Goal: Transaction & Acquisition: Purchase product/service

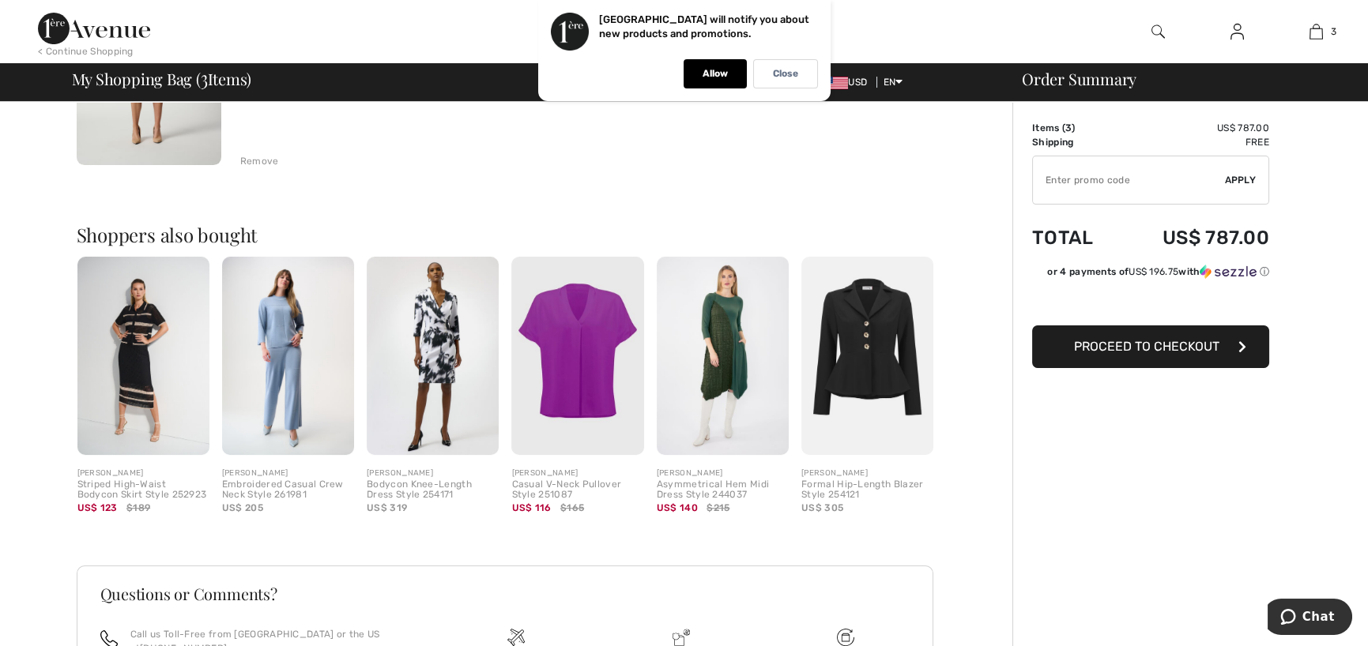
scroll to position [790, 0]
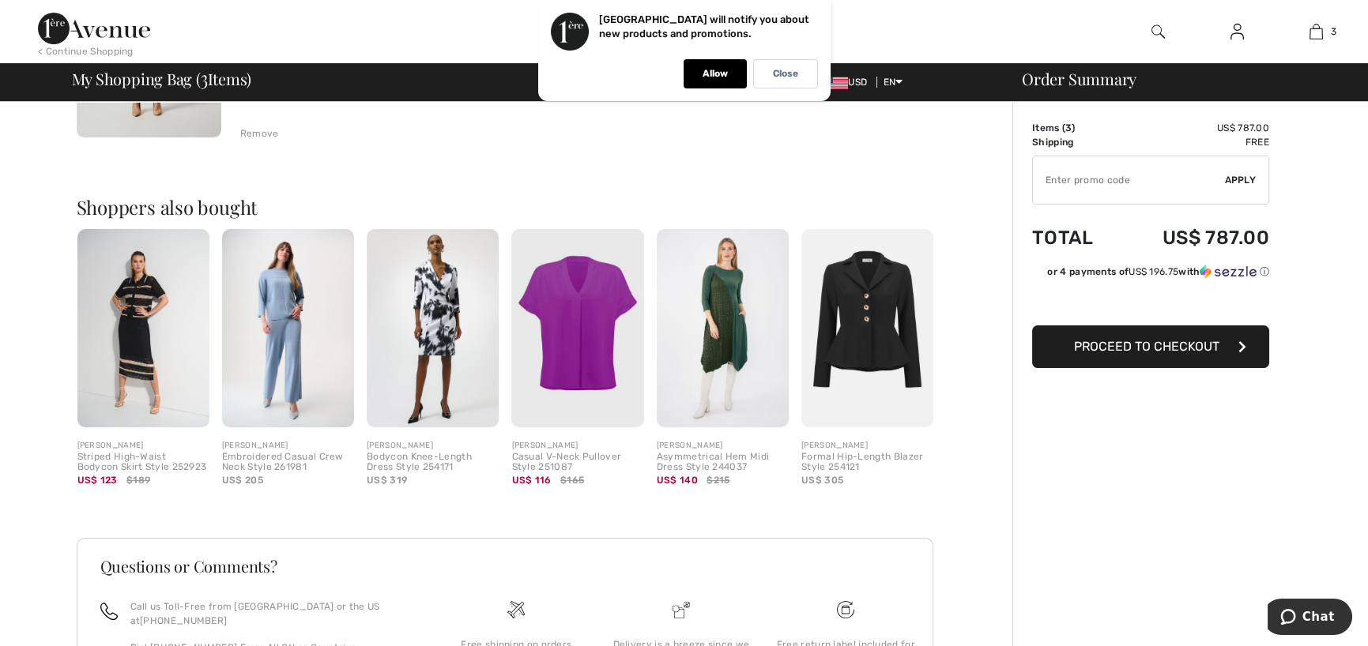
click at [277, 308] on img at bounding box center [288, 328] width 132 height 198
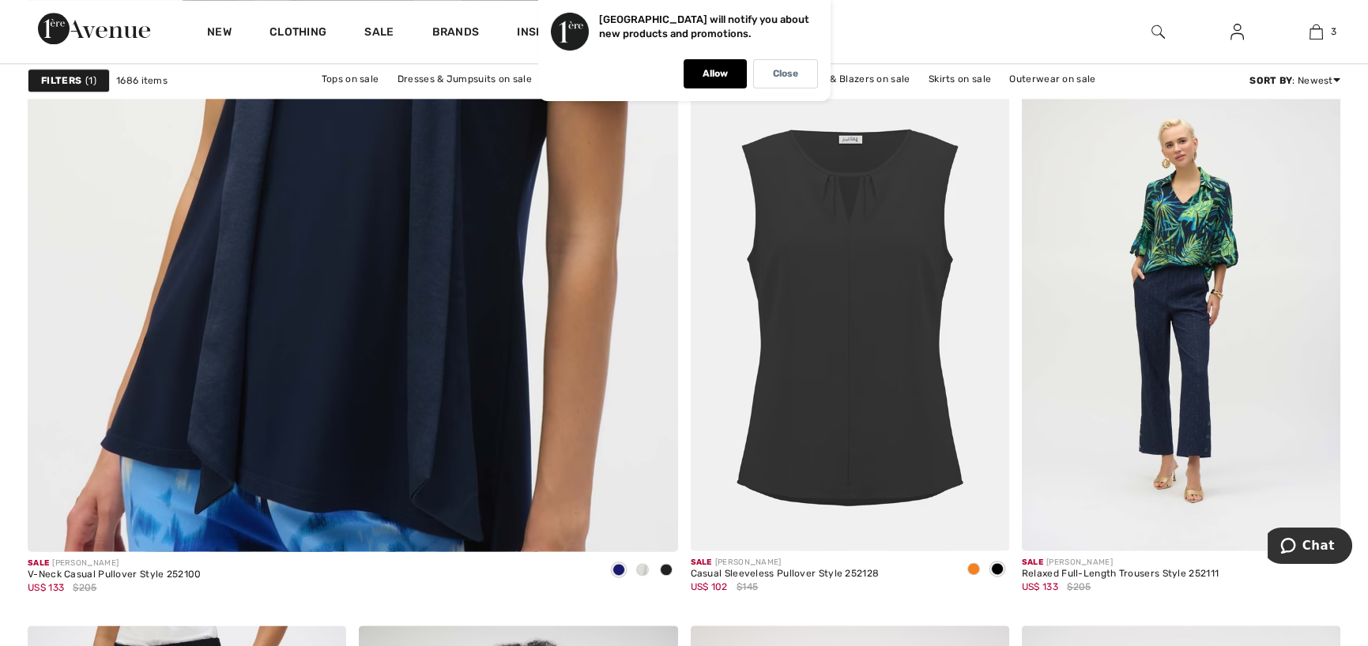
scroll to position [4899, 0]
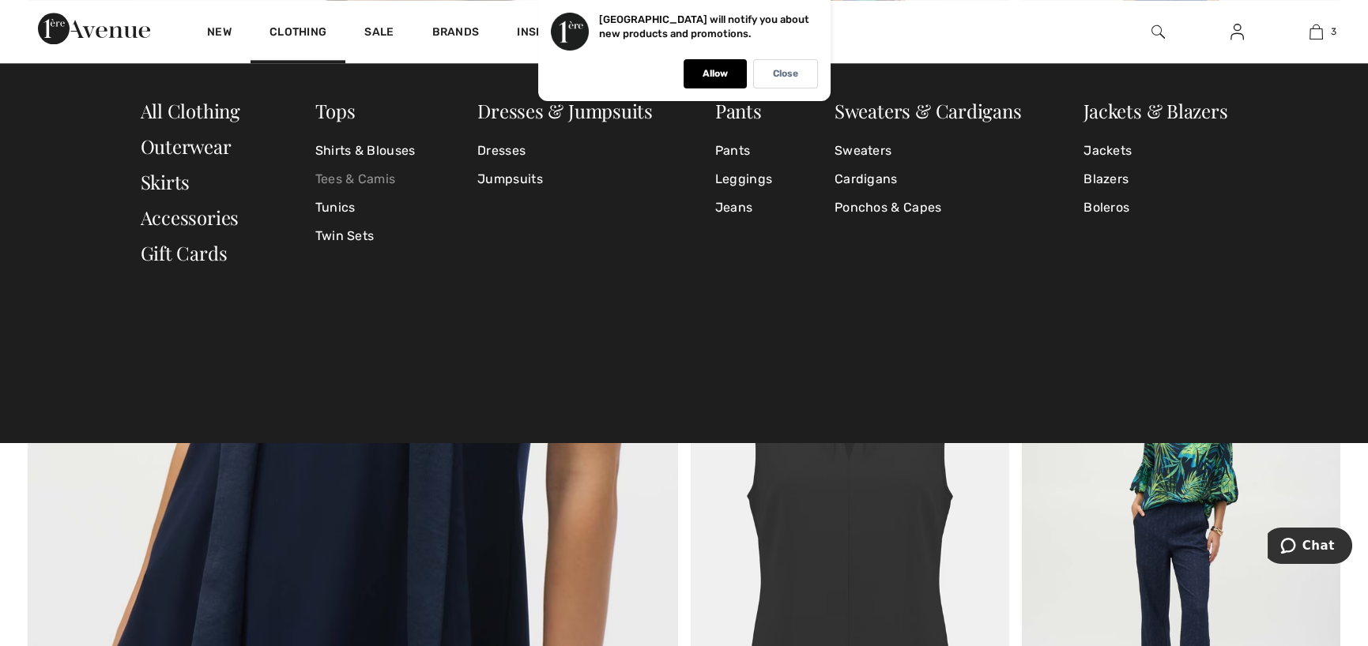
click at [368, 178] on link "Tees & Camis" at bounding box center [365, 179] width 100 height 28
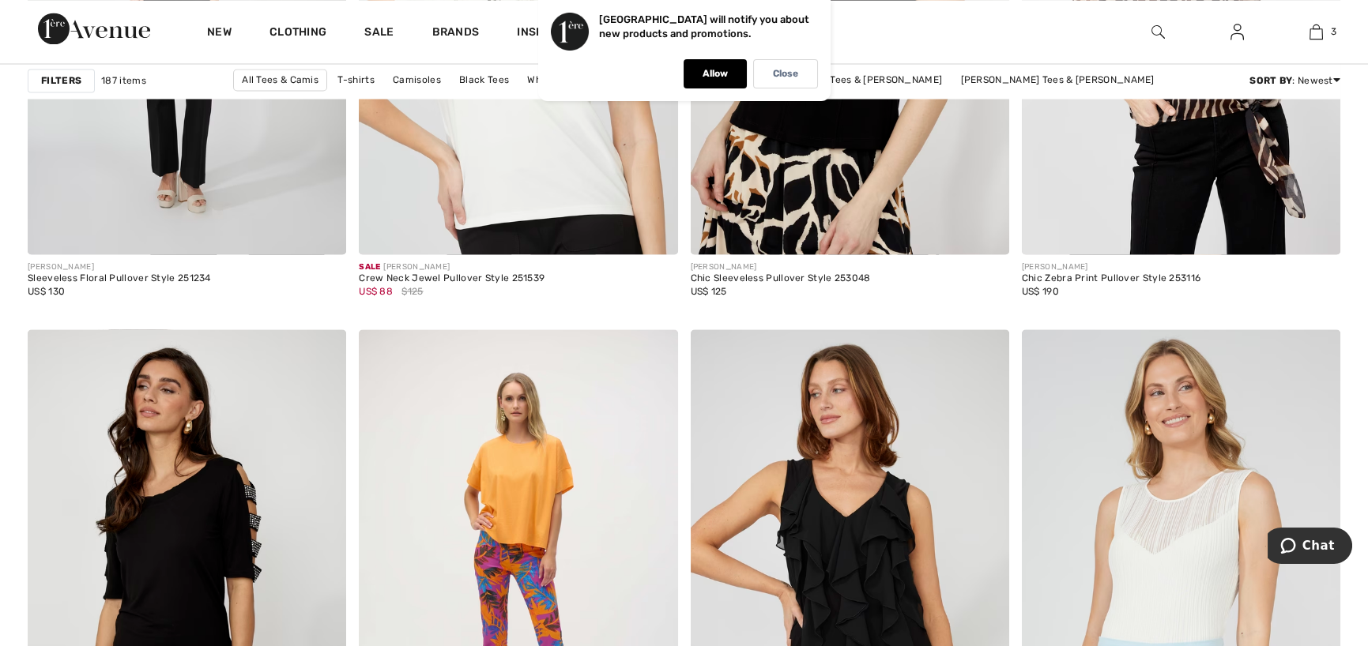
scroll to position [7348, 0]
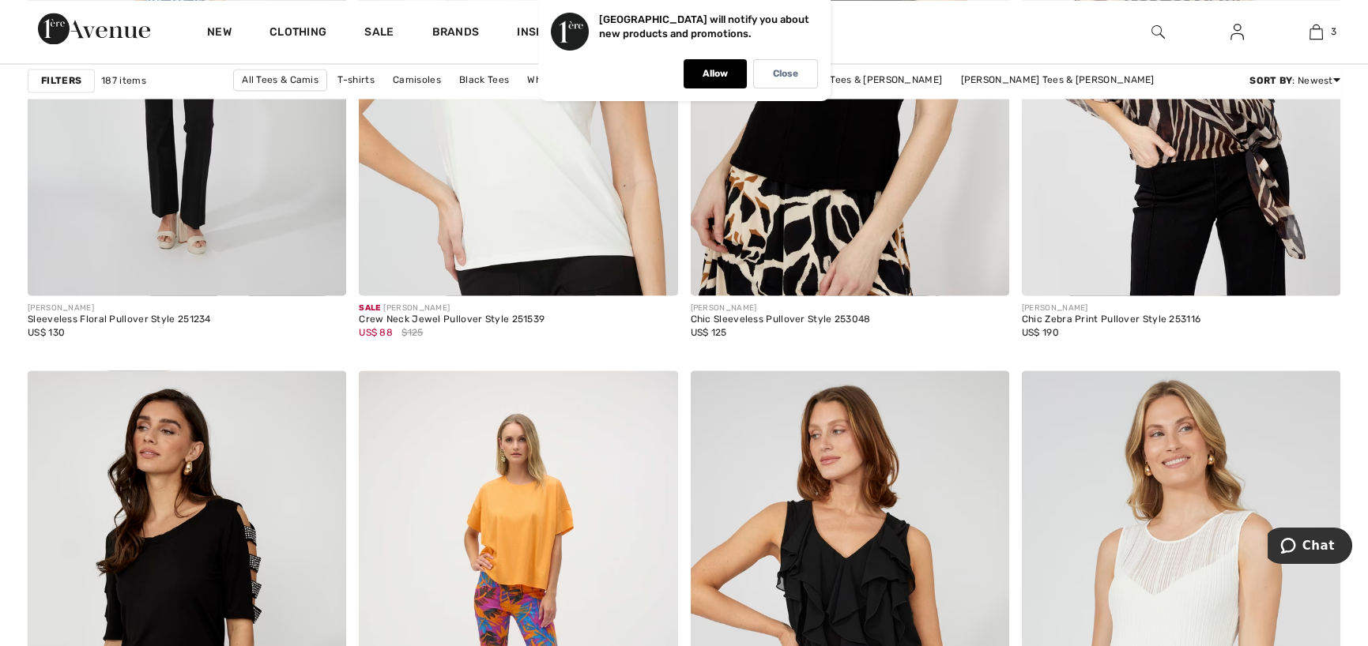
click at [64, 81] on strong "Filters" at bounding box center [61, 81] width 40 height 14
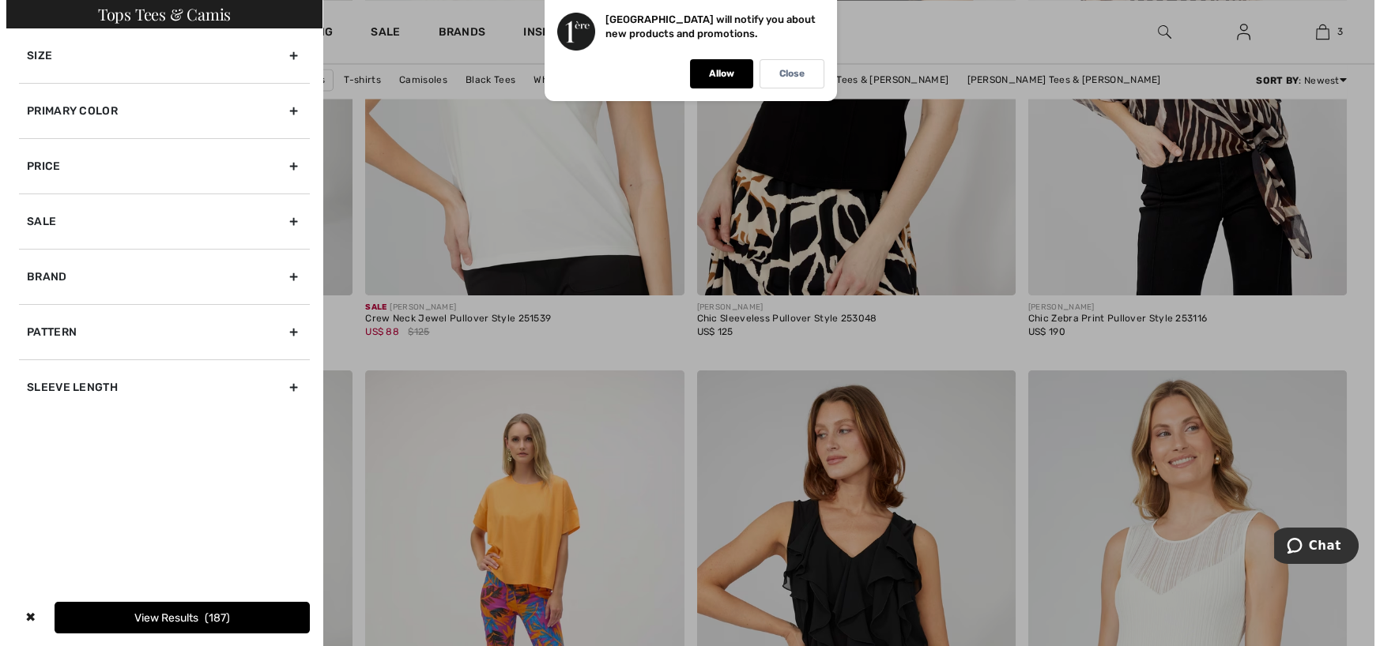
scroll to position [7403, 0]
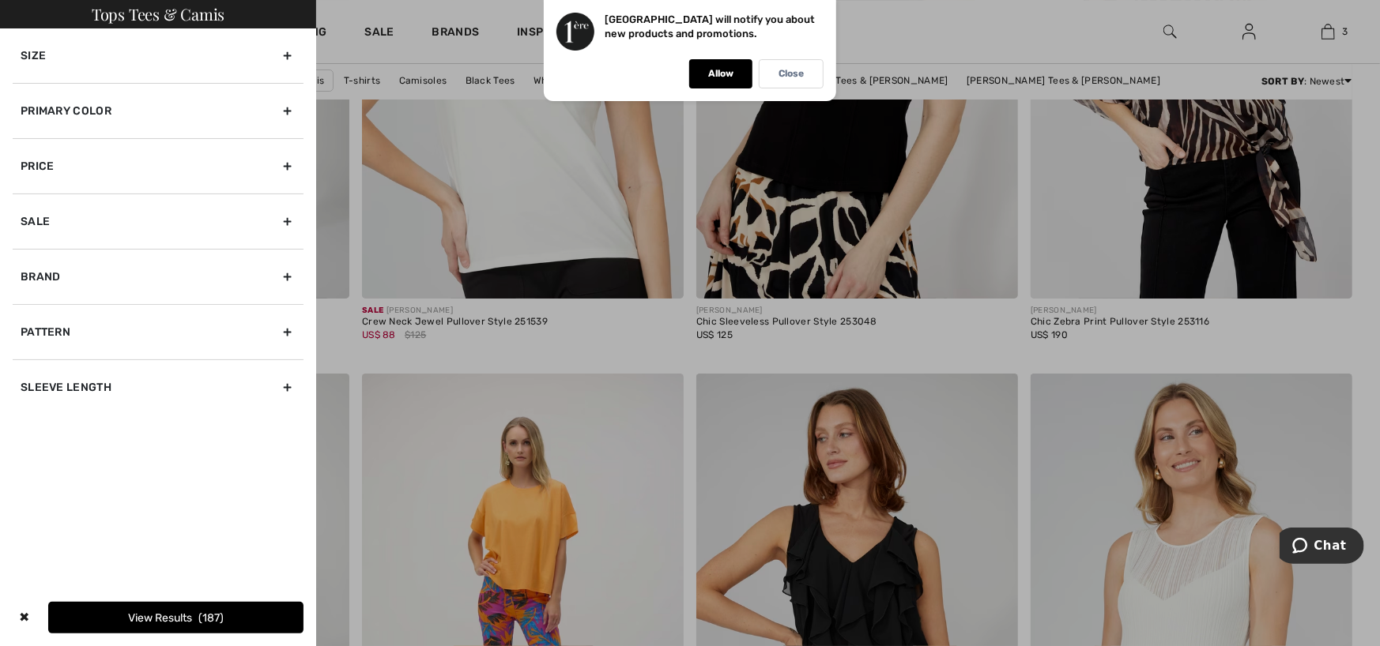
click at [42, 275] on div "Brand" at bounding box center [158, 276] width 291 height 55
click at [27, 307] on input"] "[PERSON_NAME]" at bounding box center [27, 312] width 12 height 12
checkbox input"] "true"
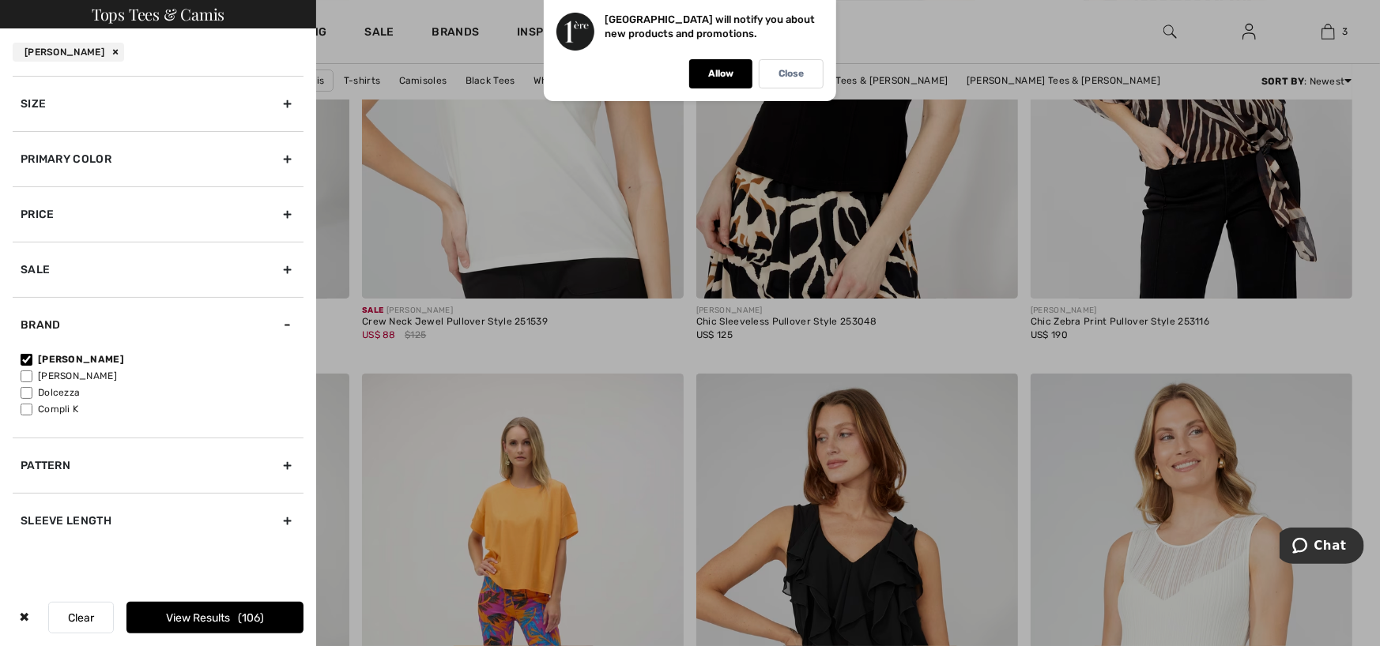
click at [27, 371] on input"] "[PERSON_NAME]" at bounding box center [27, 377] width 12 height 12
checkbox input"] "true"
click at [194, 615] on button "View Results 169" at bounding box center [214, 618] width 177 height 32
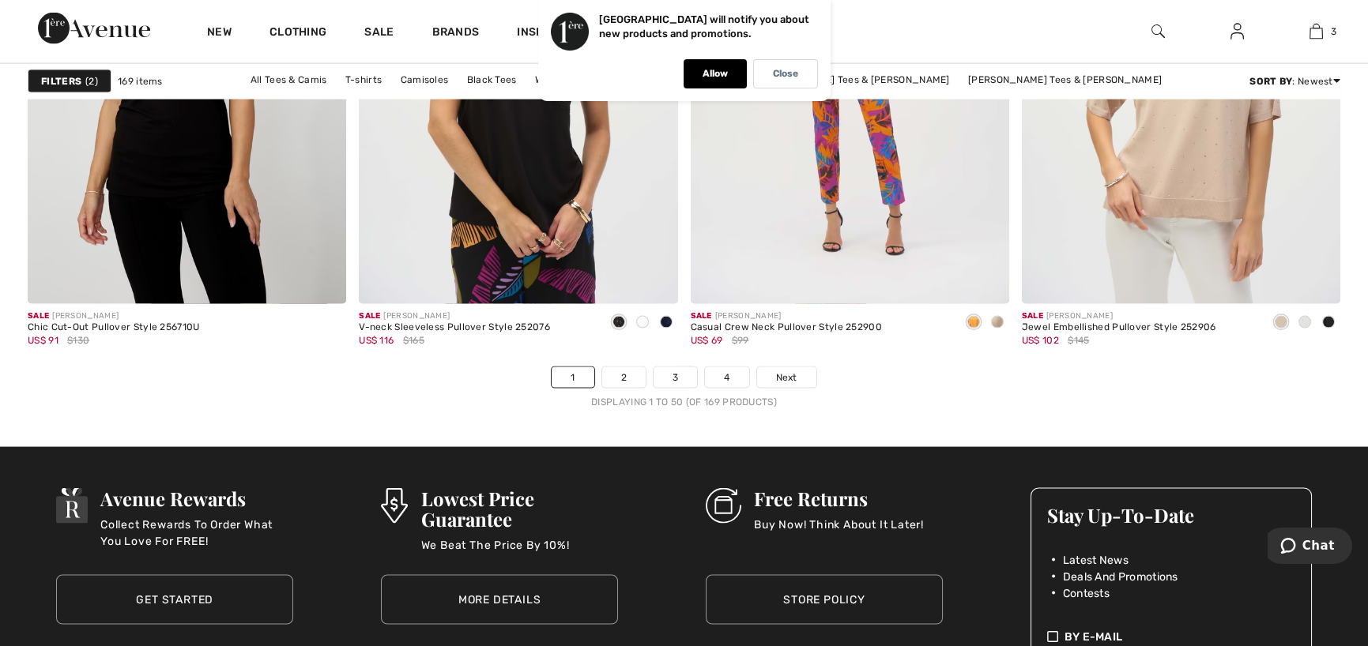
scroll to position [8612, 0]
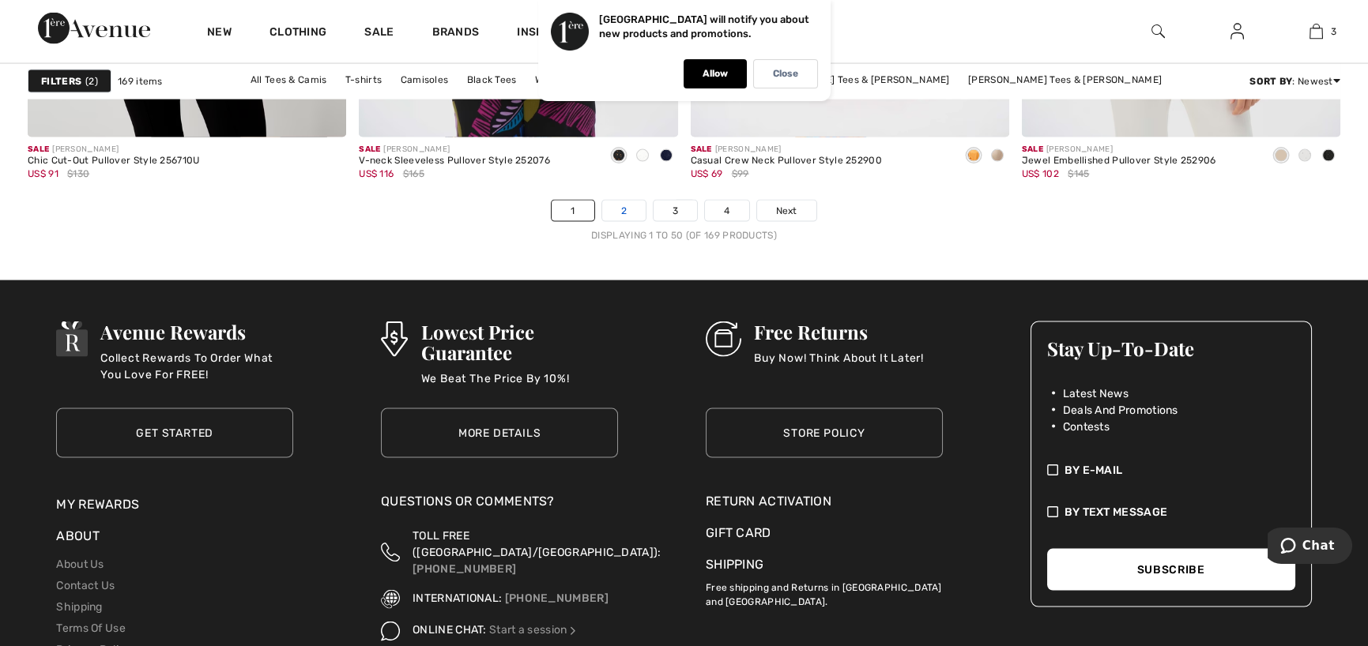
click at [624, 203] on link "2" at bounding box center [623, 211] width 43 height 21
click at [624, 204] on link "2" at bounding box center [623, 211] width 43 height 21
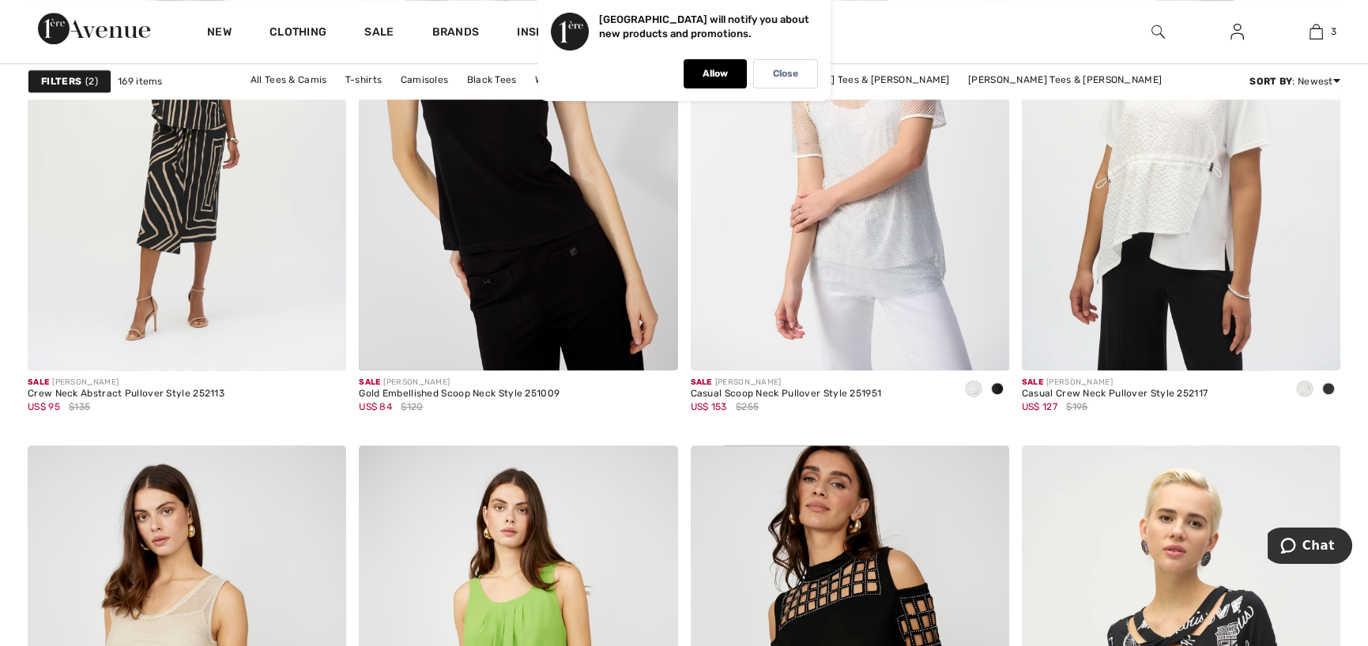
scroll to position [3398, 0]
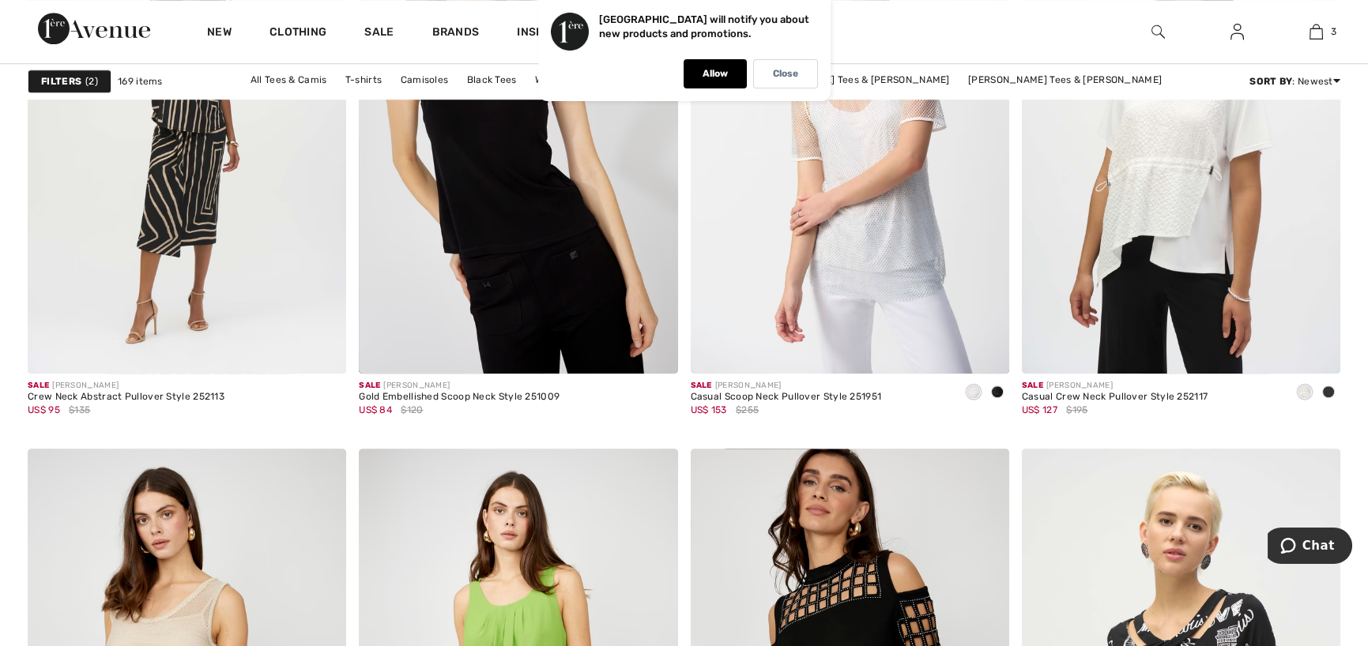
click at [49, 76] on strong "Filters" at bounding box center [61, 81] width 40 height 14
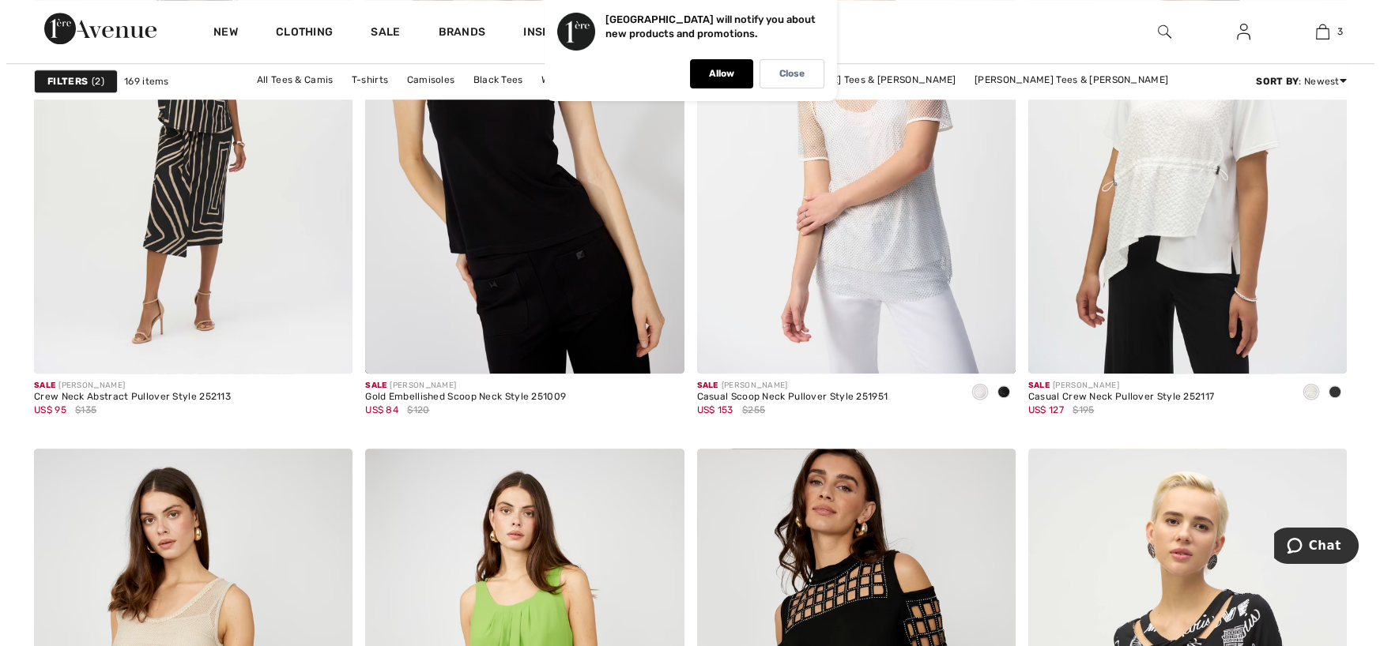
scroll to position [3422, 0]
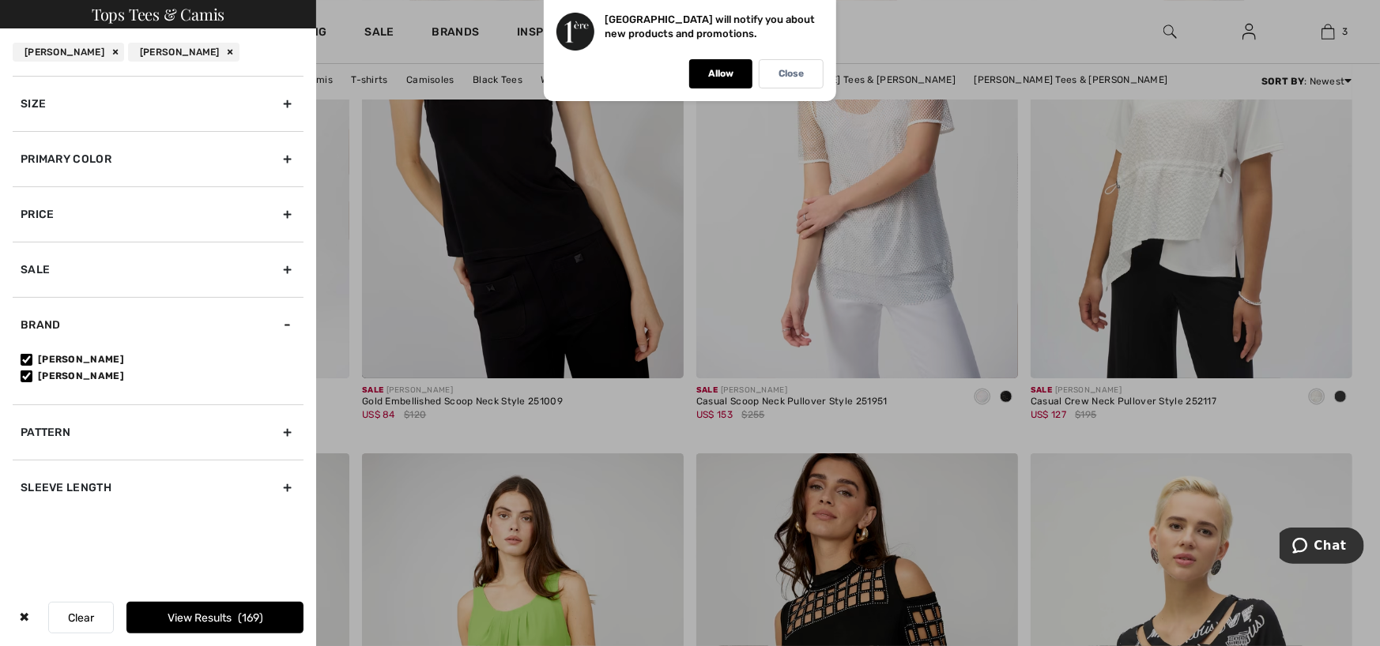
click at [25, 376] on input"] "[PERSON_NAME]" at bounding box center [27, 377] width 12 height 12
checkbox input"] "false"
click at [160, 619] on button "View Results 106" at bounding box center [214, 618] width 177 height 32
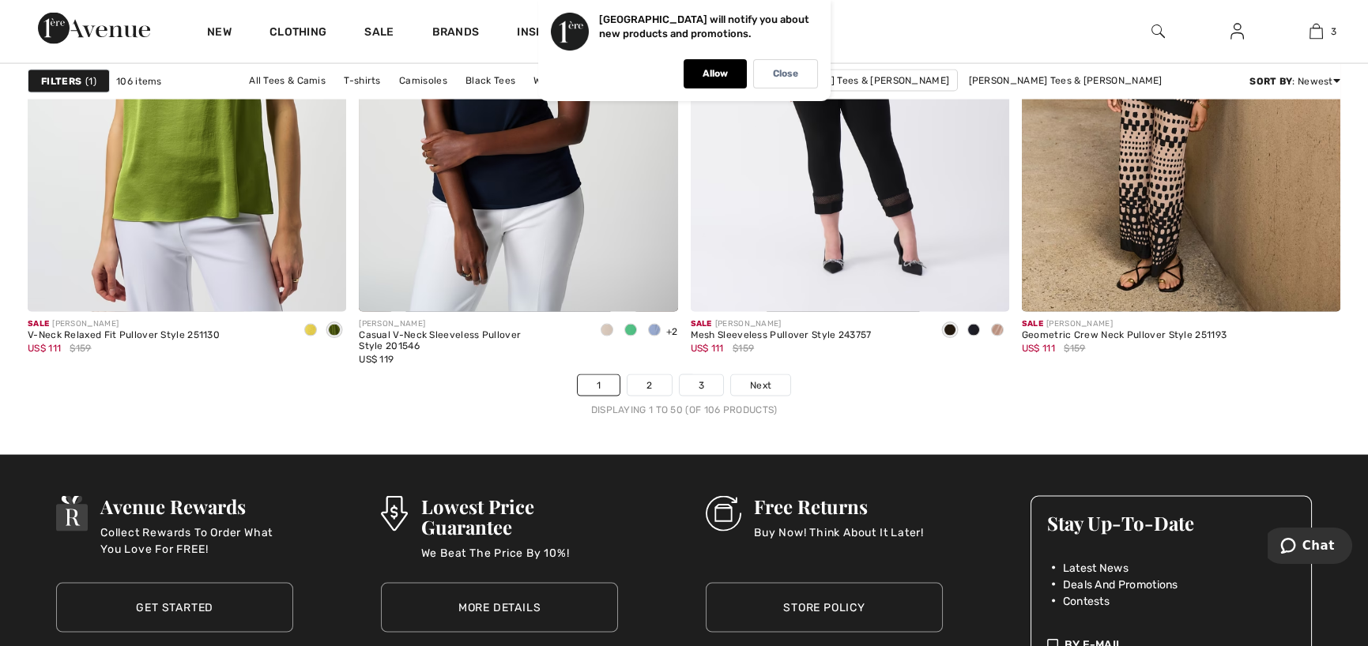
scroll to position [8533, 0]
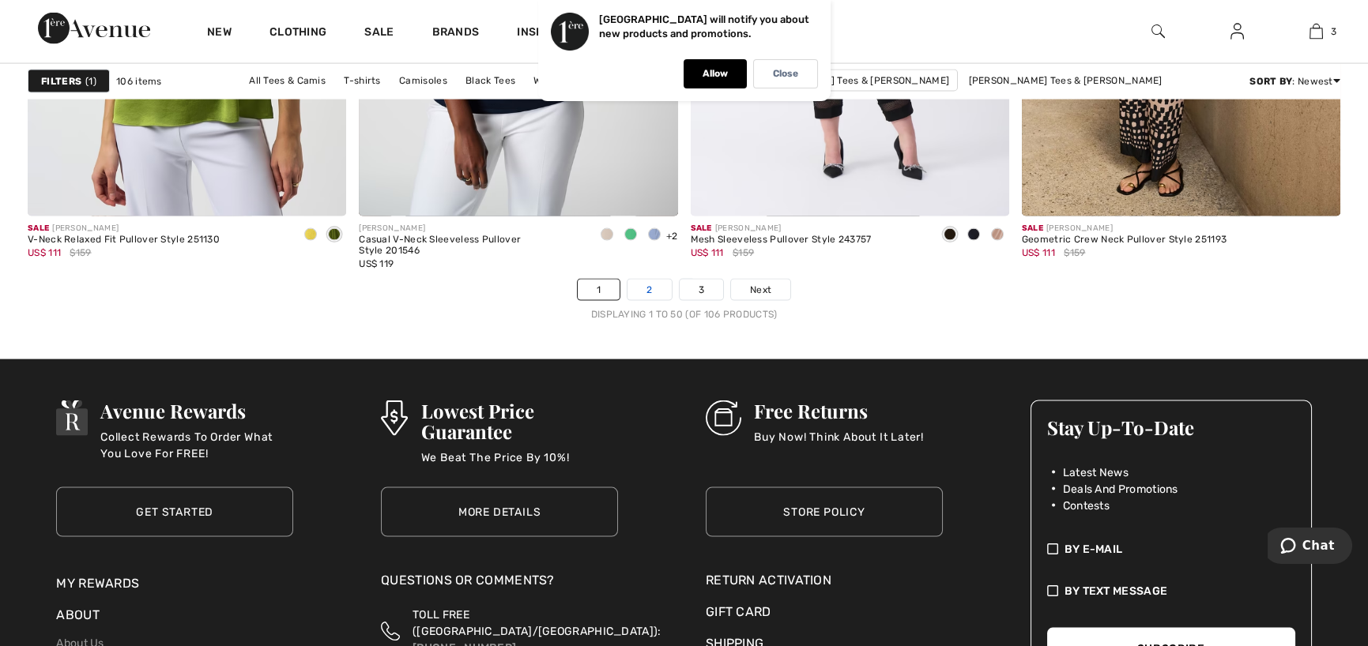
click at [652, 285] on link "2" at bounding box center [648, 290] width 43 height 21
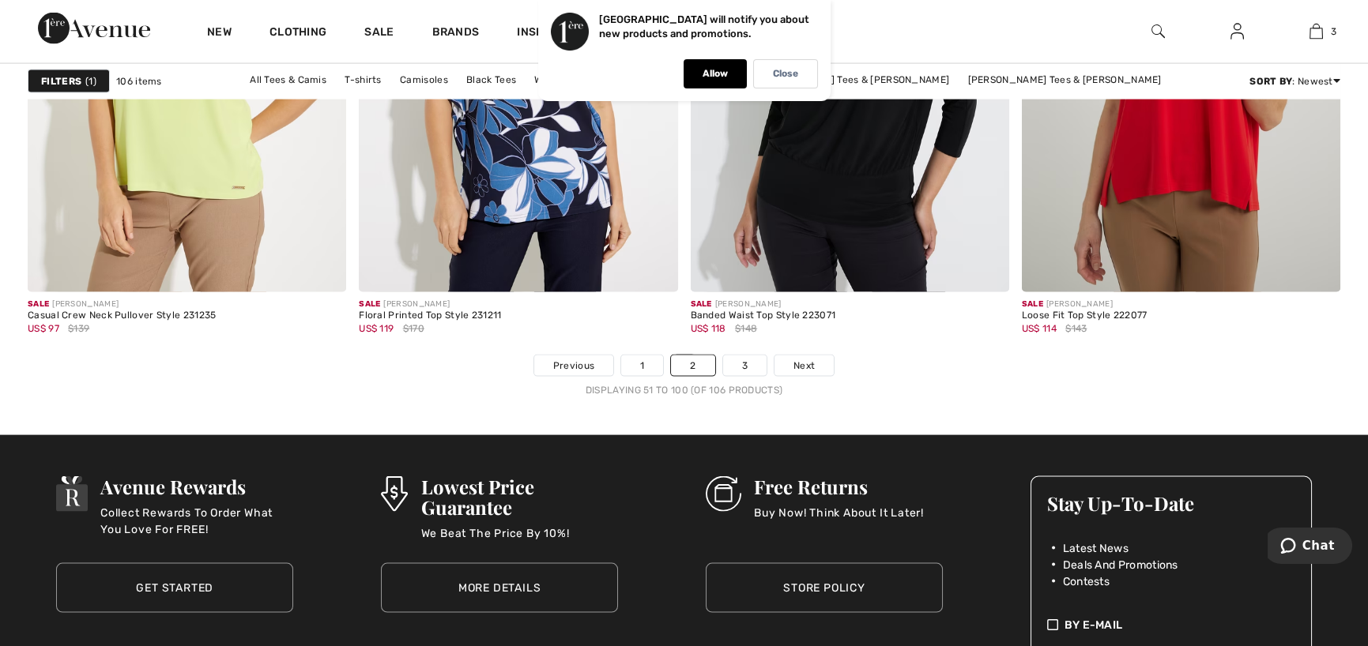
scroll to position [8533, 0]
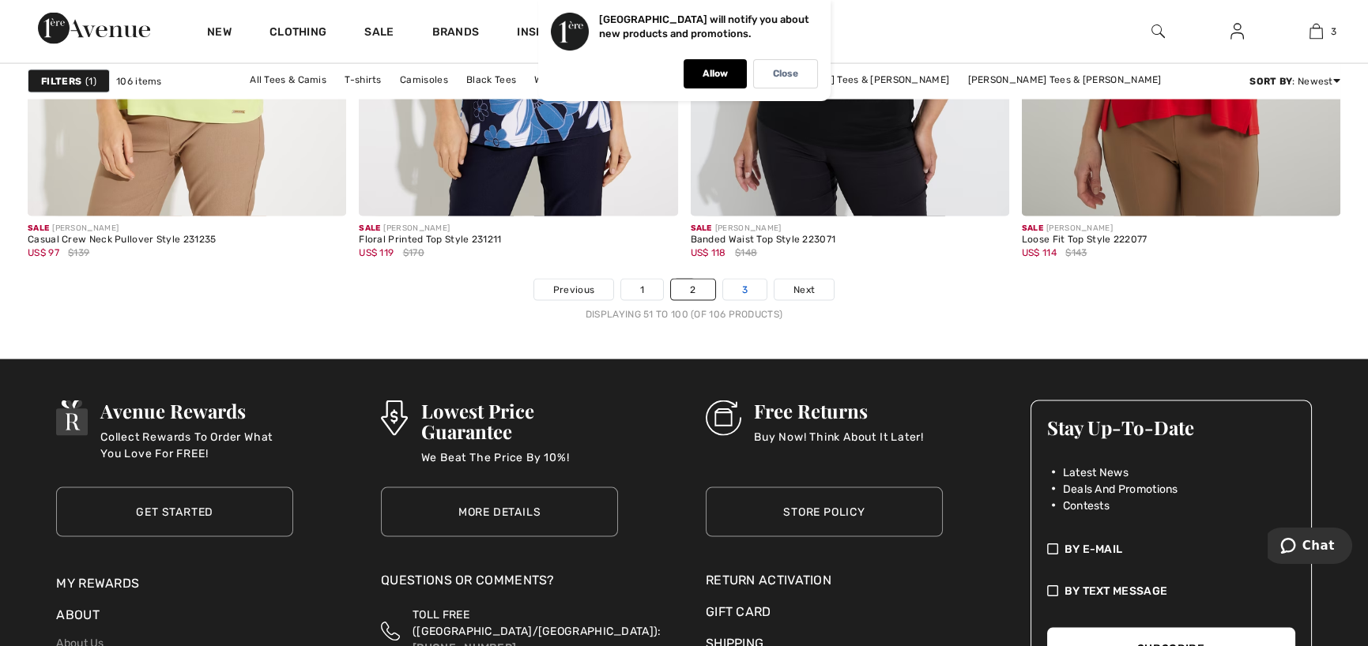
click at [747, 286] on link "3" at bounding box center [744, 290] width 43 height 21
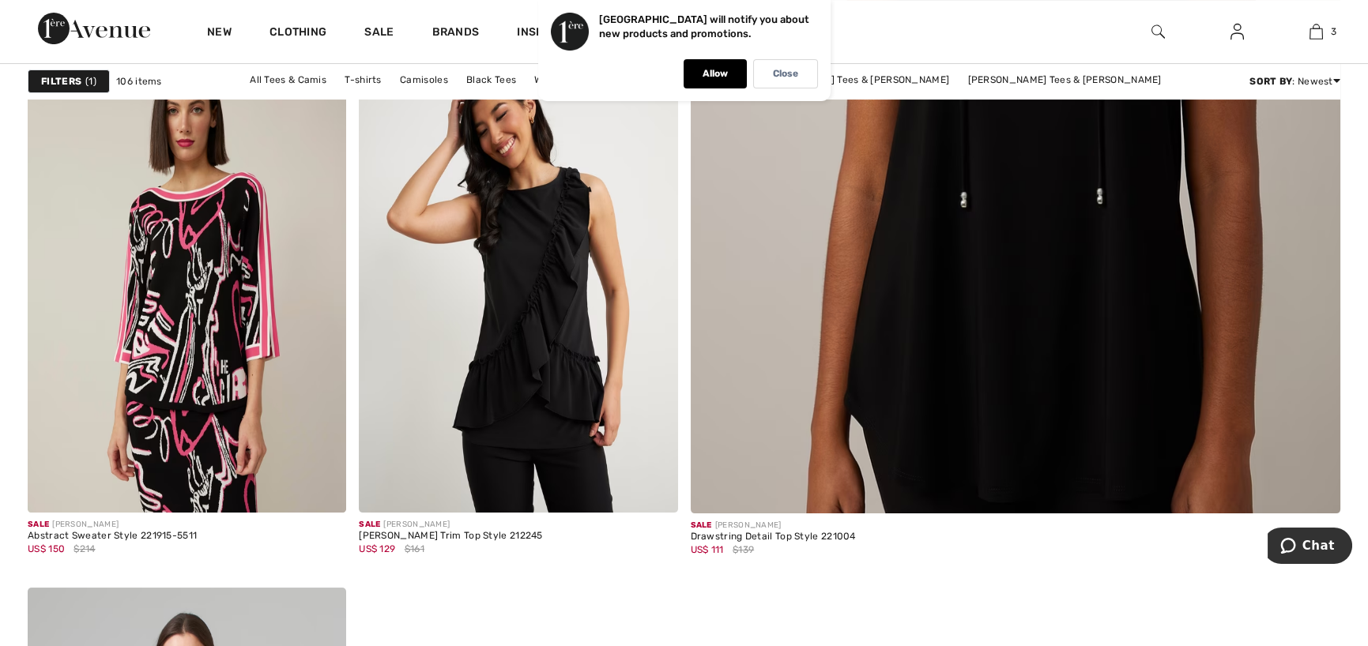
scroll to position [790, 0]
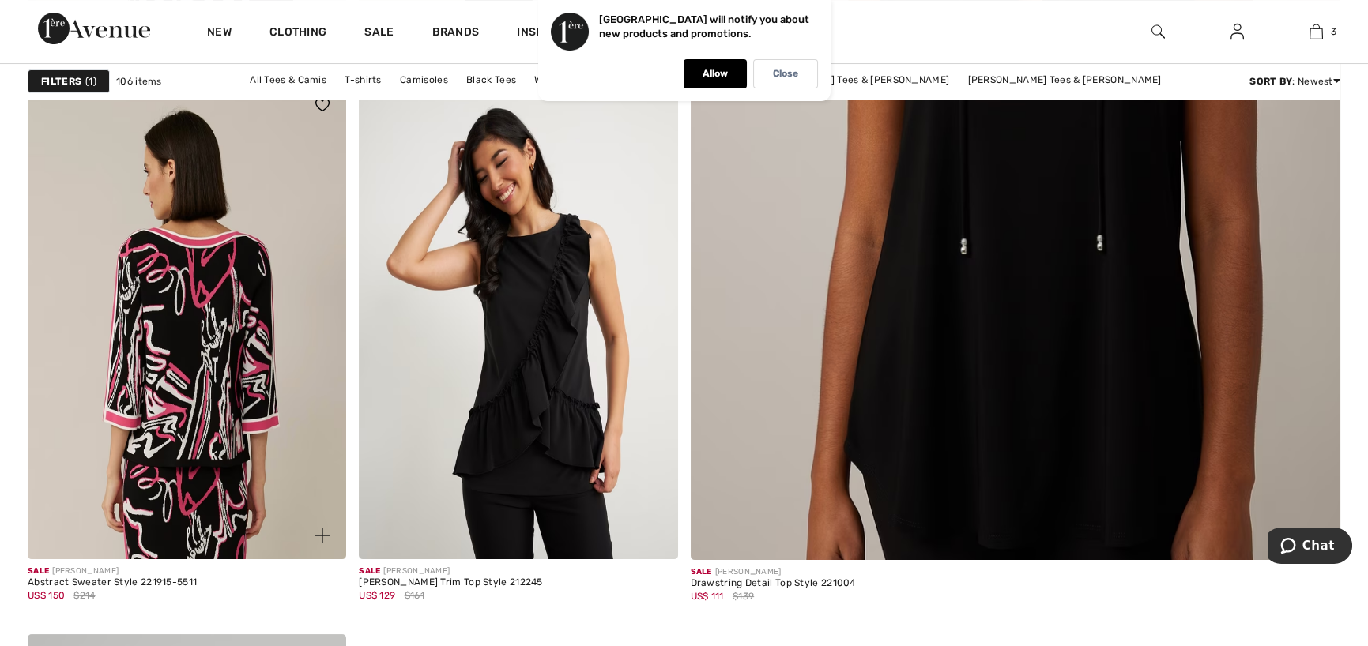
click at [175, 299] on img at bounding box center [187, 320] width 318 height 478
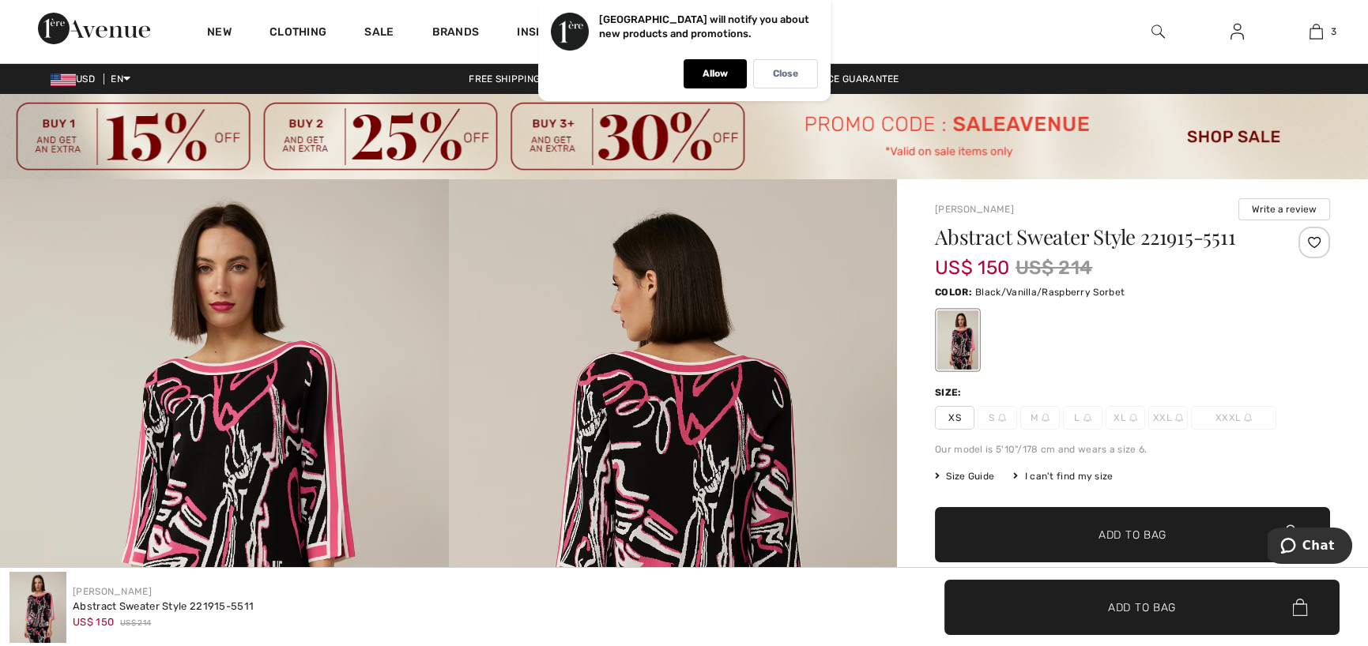
click at [956, 412] on span "XS" at bounding box center [955, 418] width 40 height 24
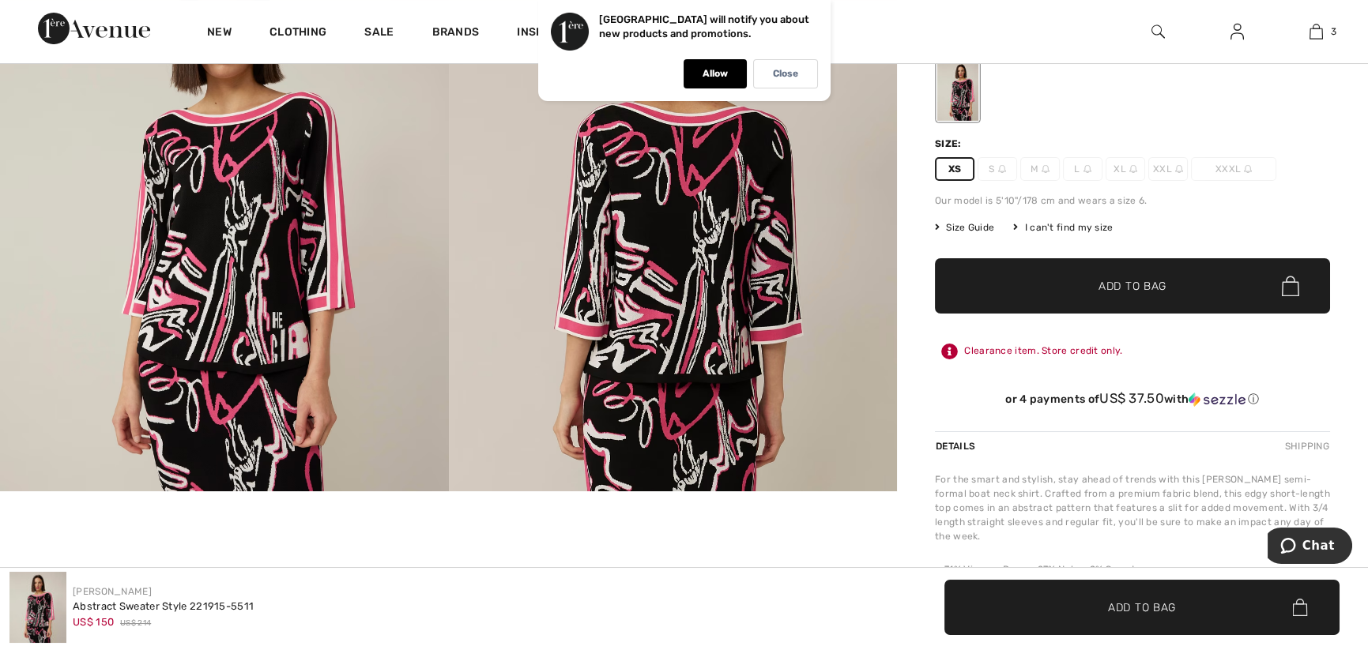
scroll to position [237, 0]
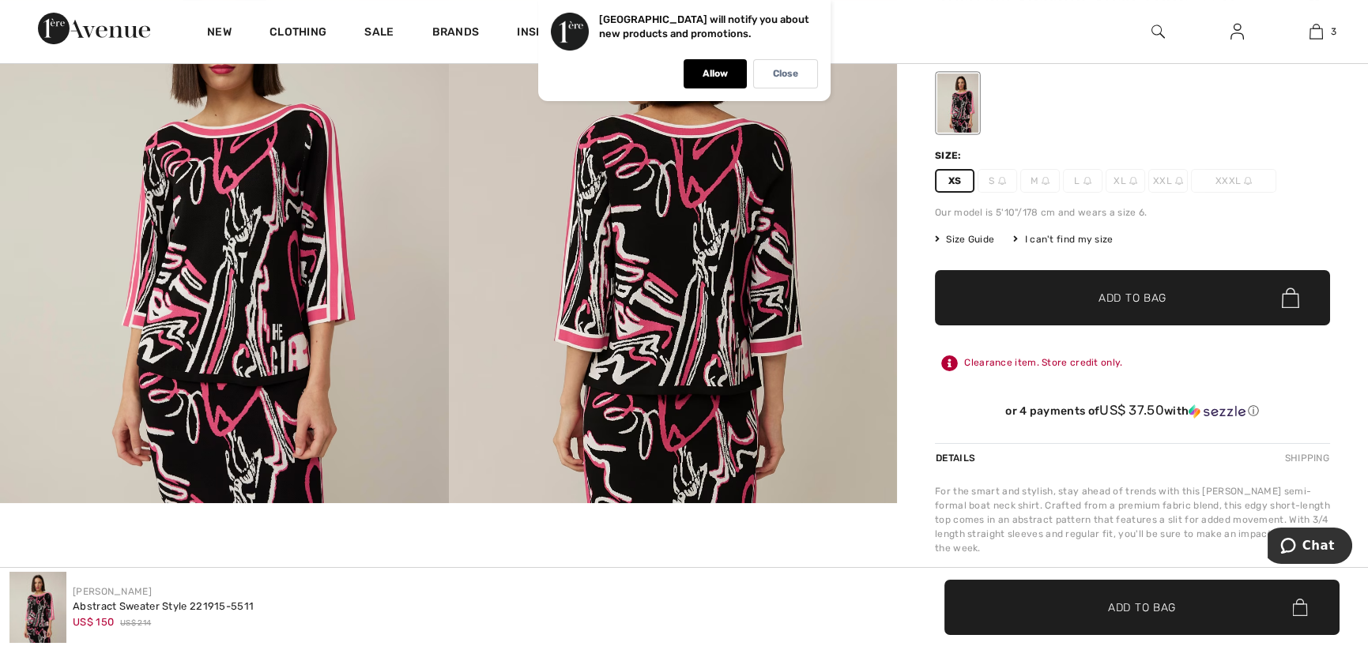
click at [1138, 293] on span "Add to Bag" at bounding box center [1132, 298] width 68 height 17
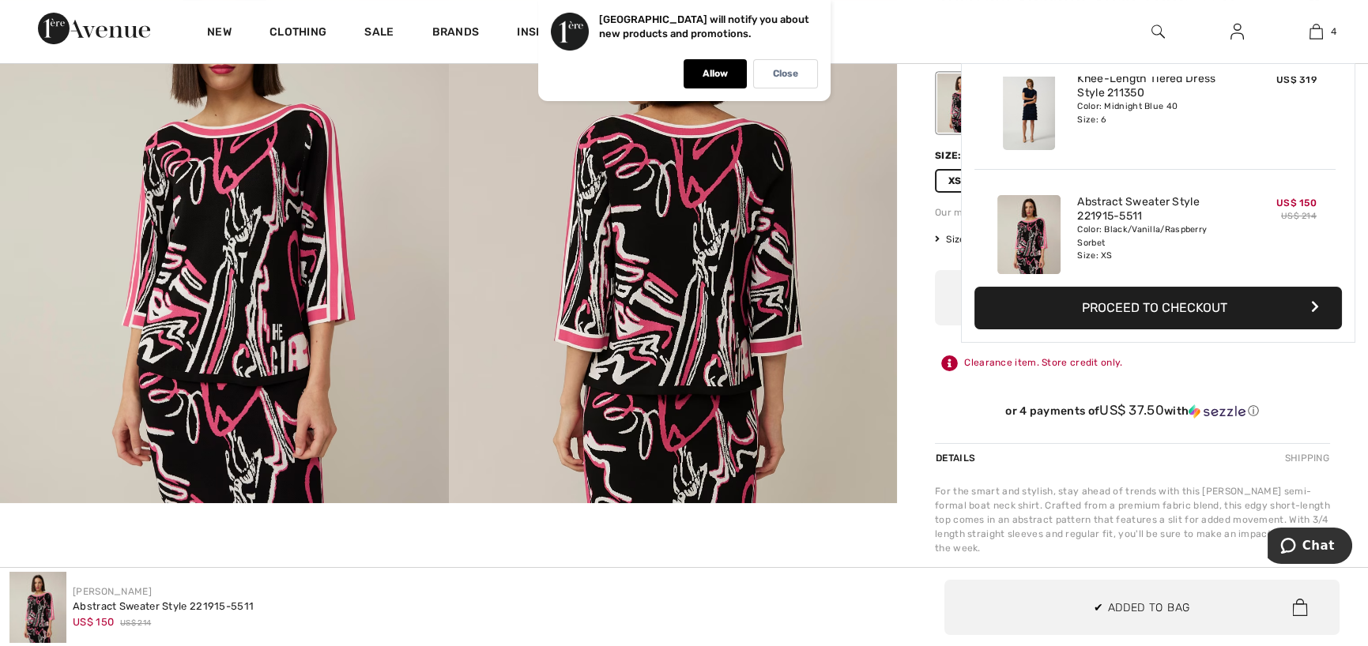
scroll to position [296, 0]
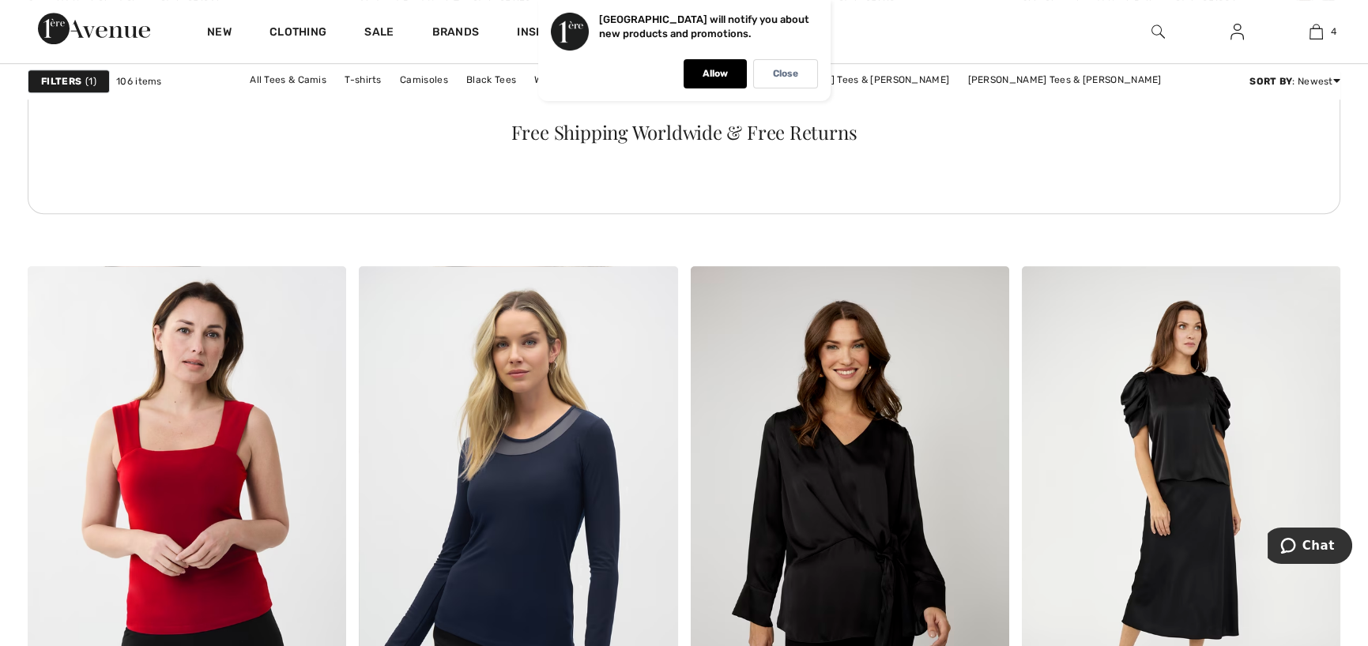
scroll to position [2468, 0]
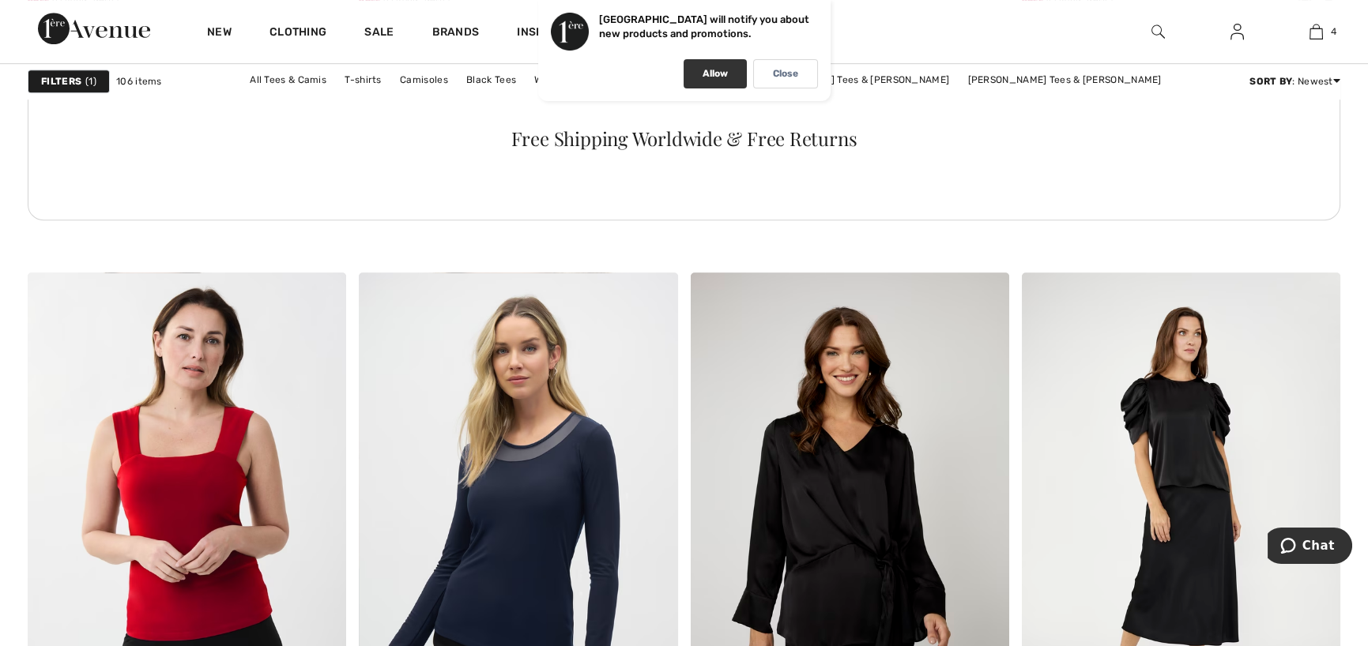
click at [690, 64] on div "Allow" at bounding box center [714, 73] width 63 height 29
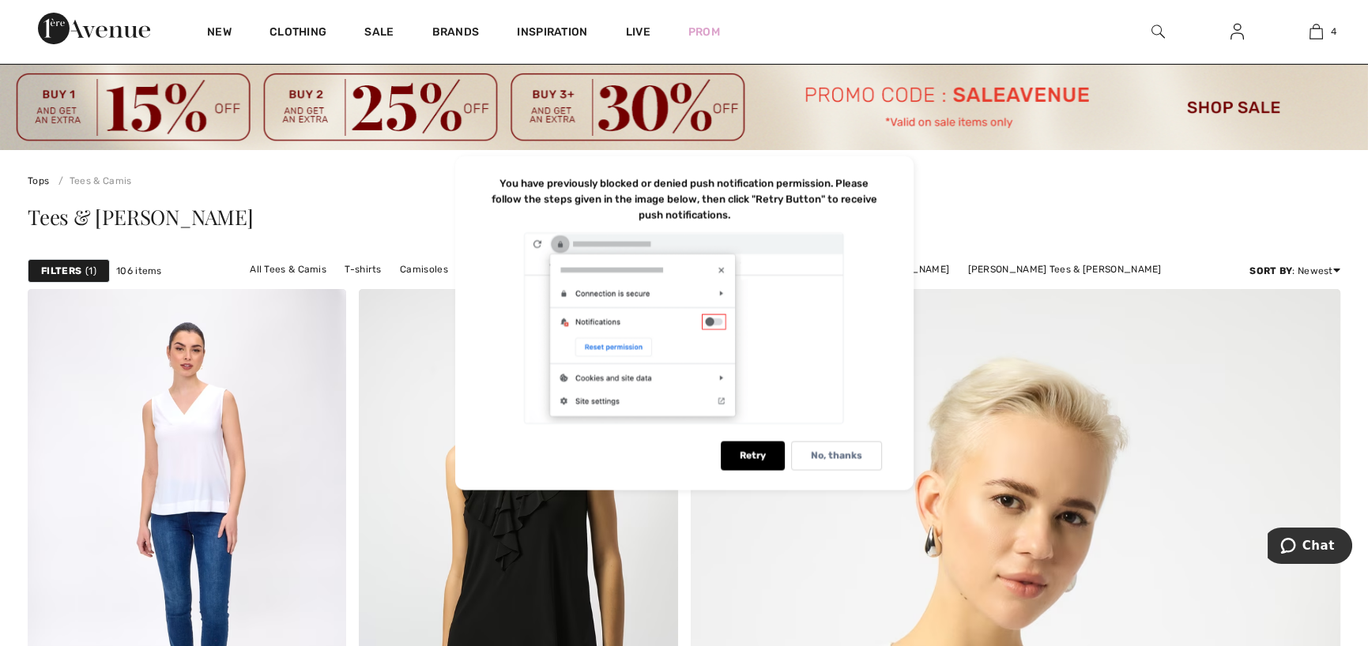
scroll to position [0, 0]
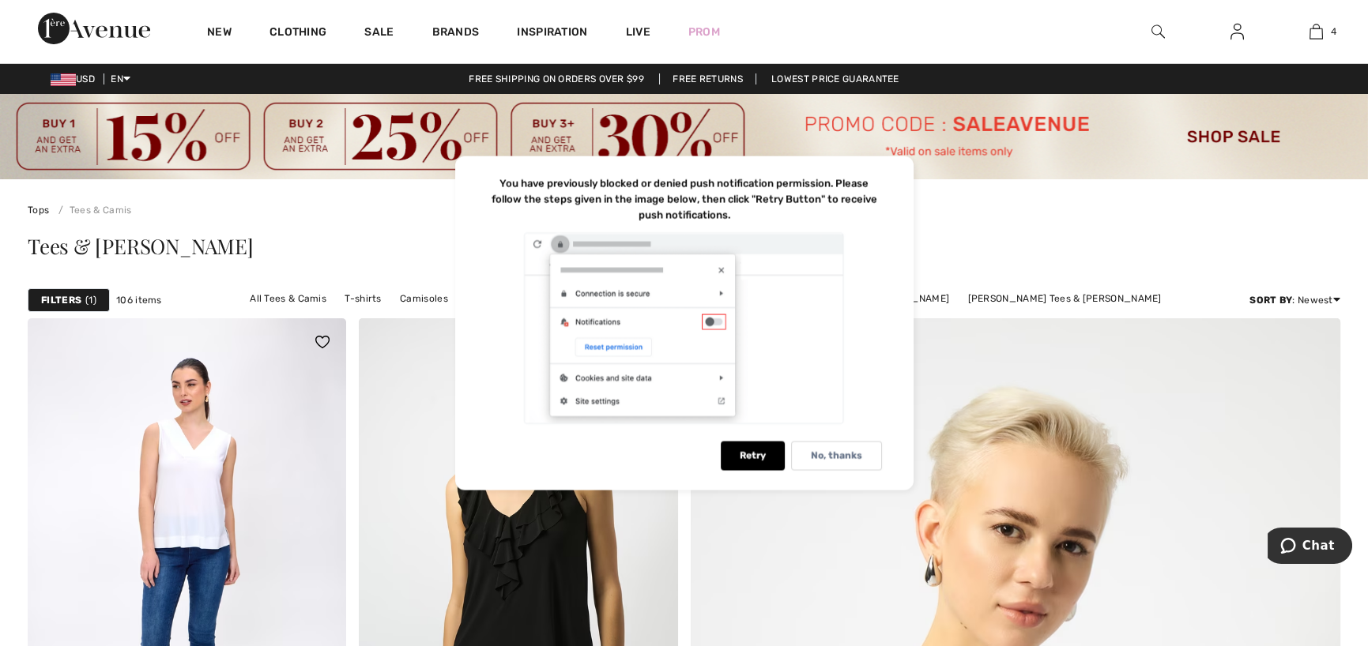
click at [197, 463] on img at bounding box center [187, 557] width 318 height 478
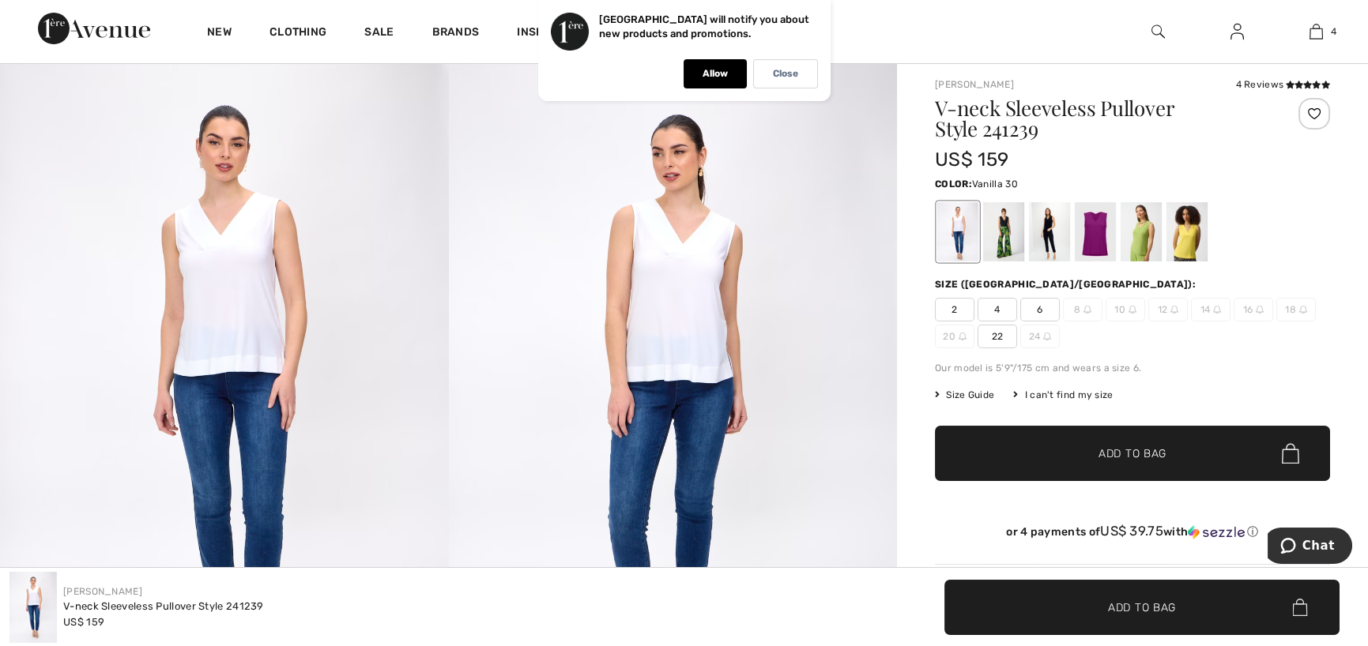
scroll to position [158, 0]
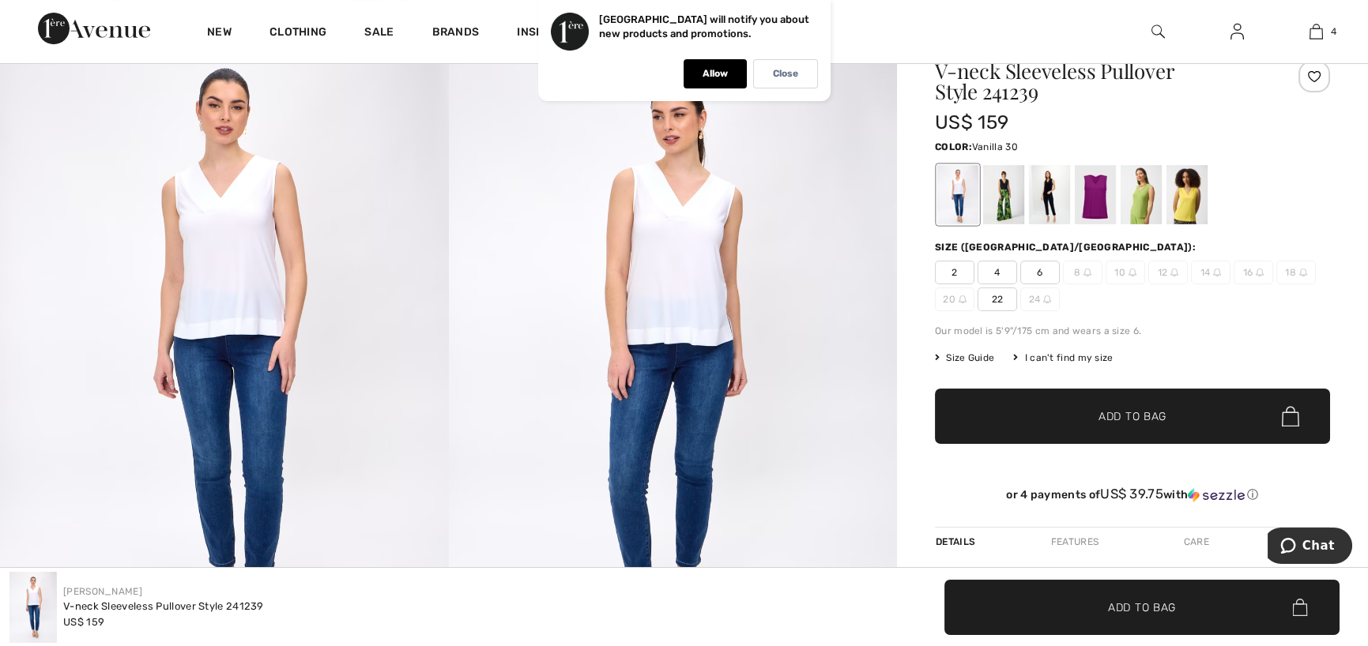
click at [235, 283] on img at bounding box center [224, 357] width 449 height 672
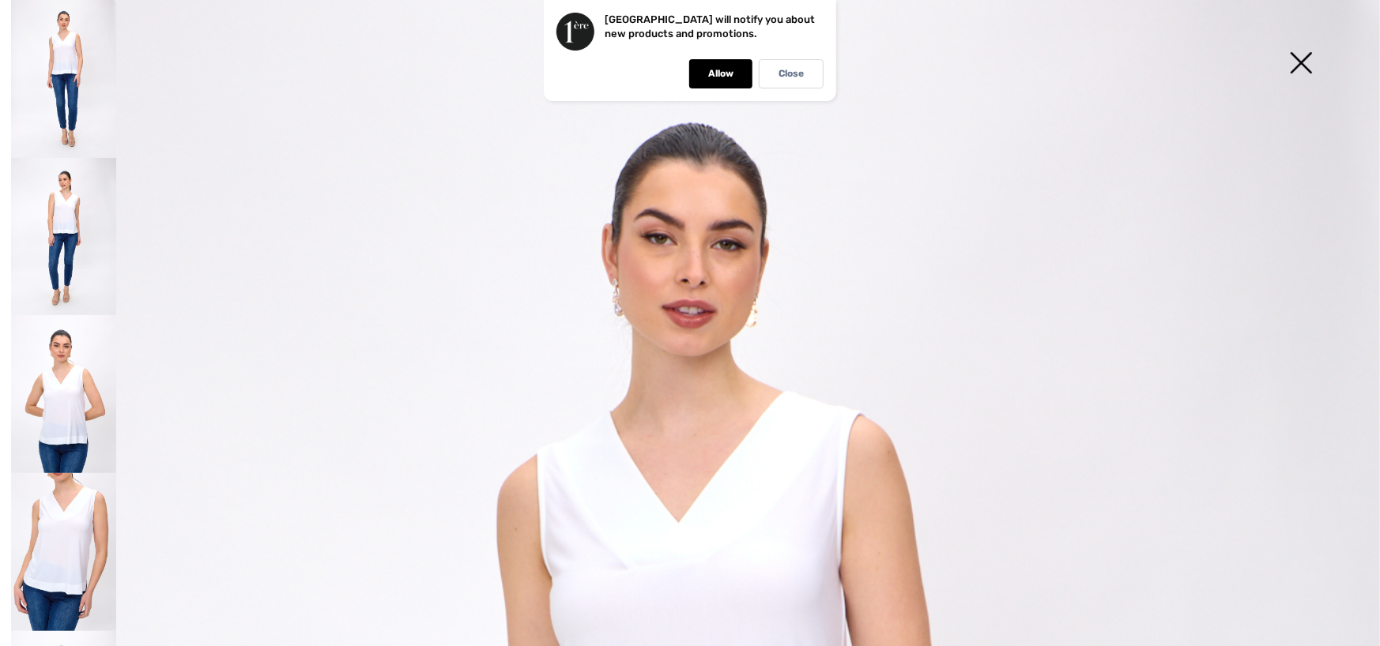
scroll to position [0, 0]
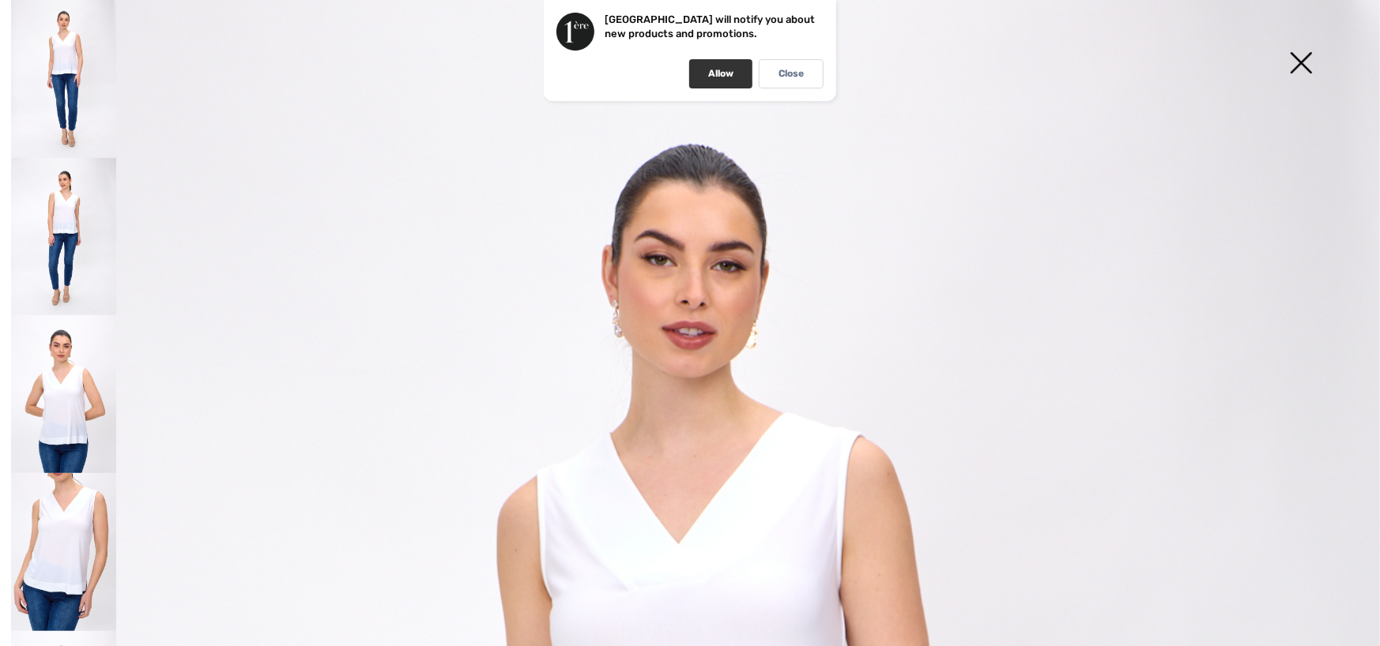
click at [704, 71] on div "Allow" at bounding box center [720, 73] width 63 height 29
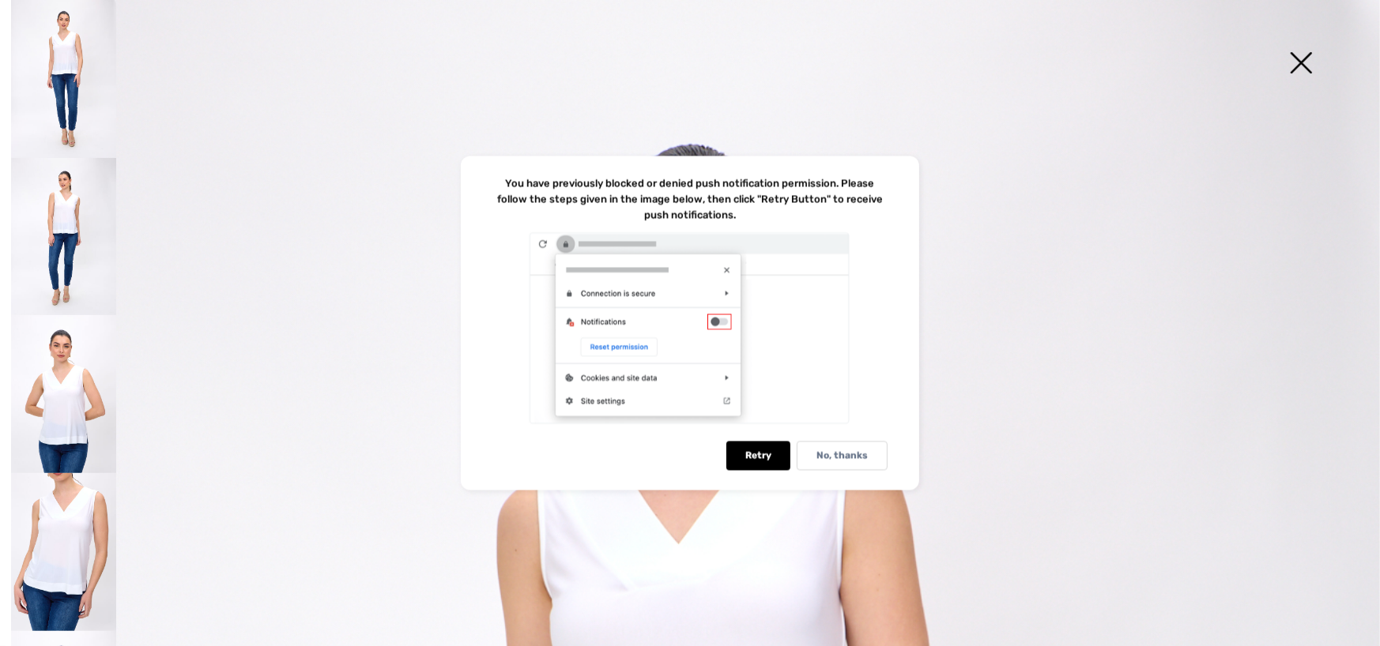
click at [1302, 61] on img at bounding box center [1300, 64] width 79 height 81
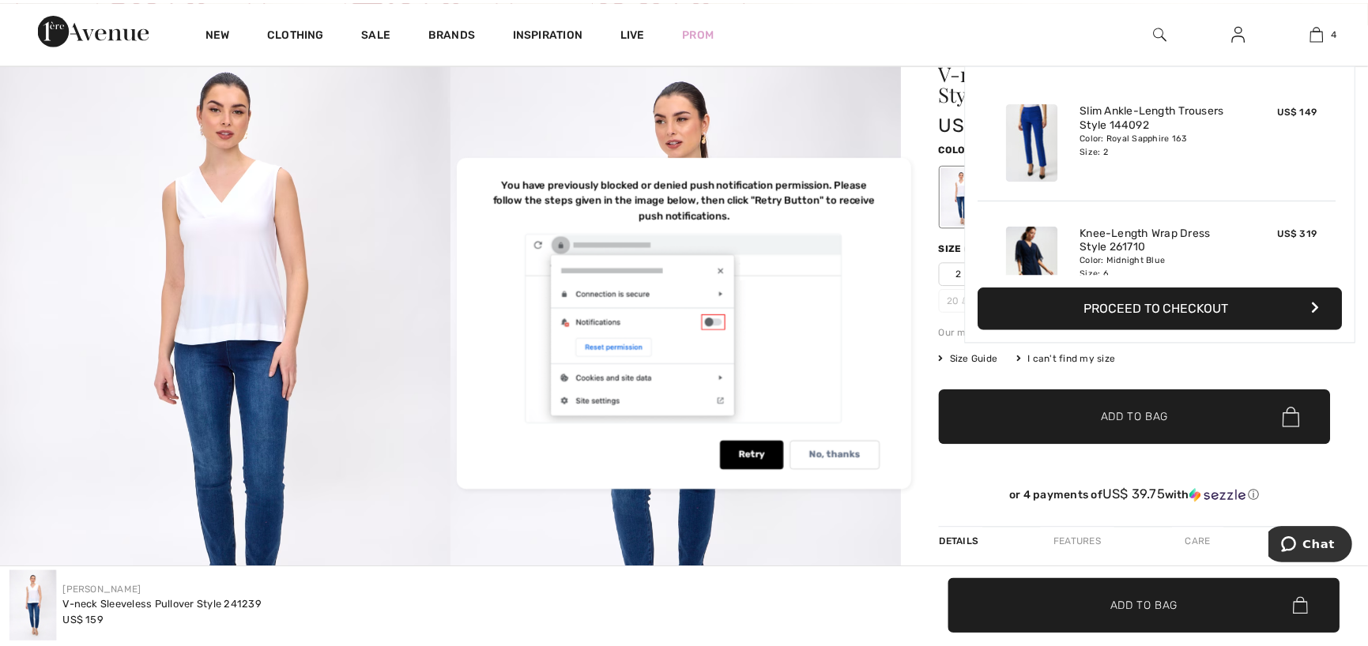
scroll to position [158, 0]
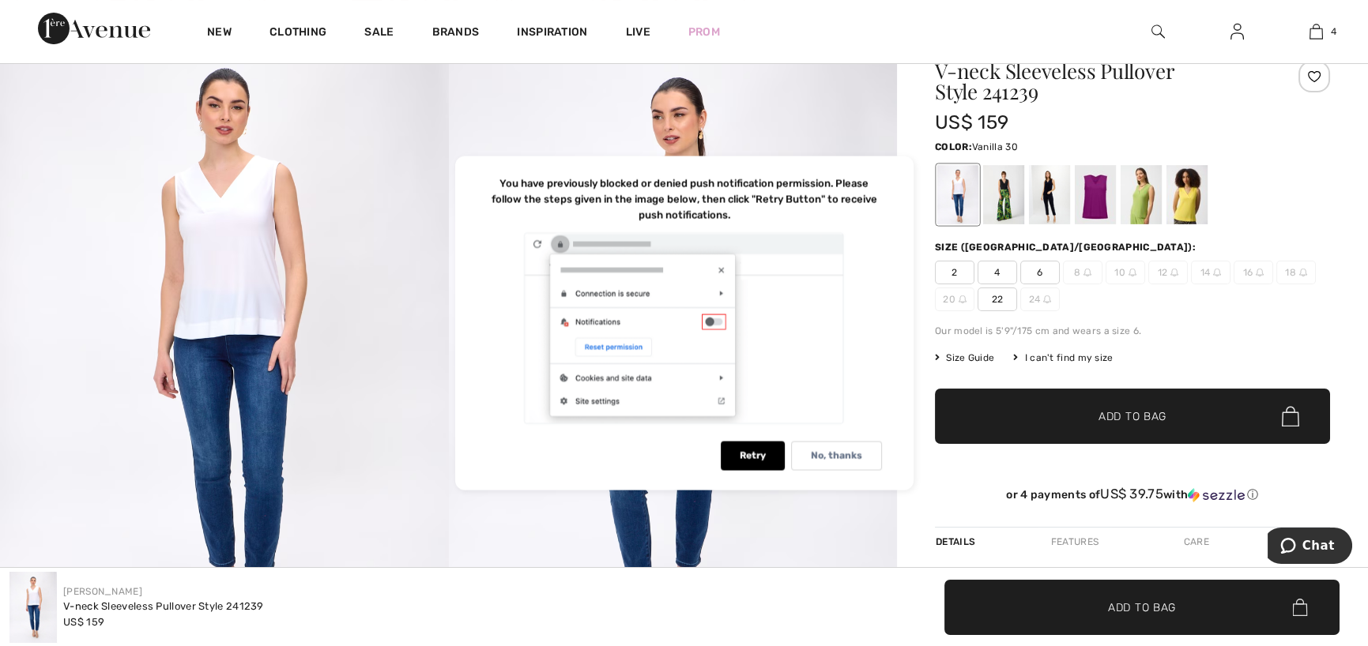
click at [956, 183] on div at bounding box center [957, 194] width 41 height 59
click at [1004, 186] on div at bounding box center [1003, 194] width 41 height 59
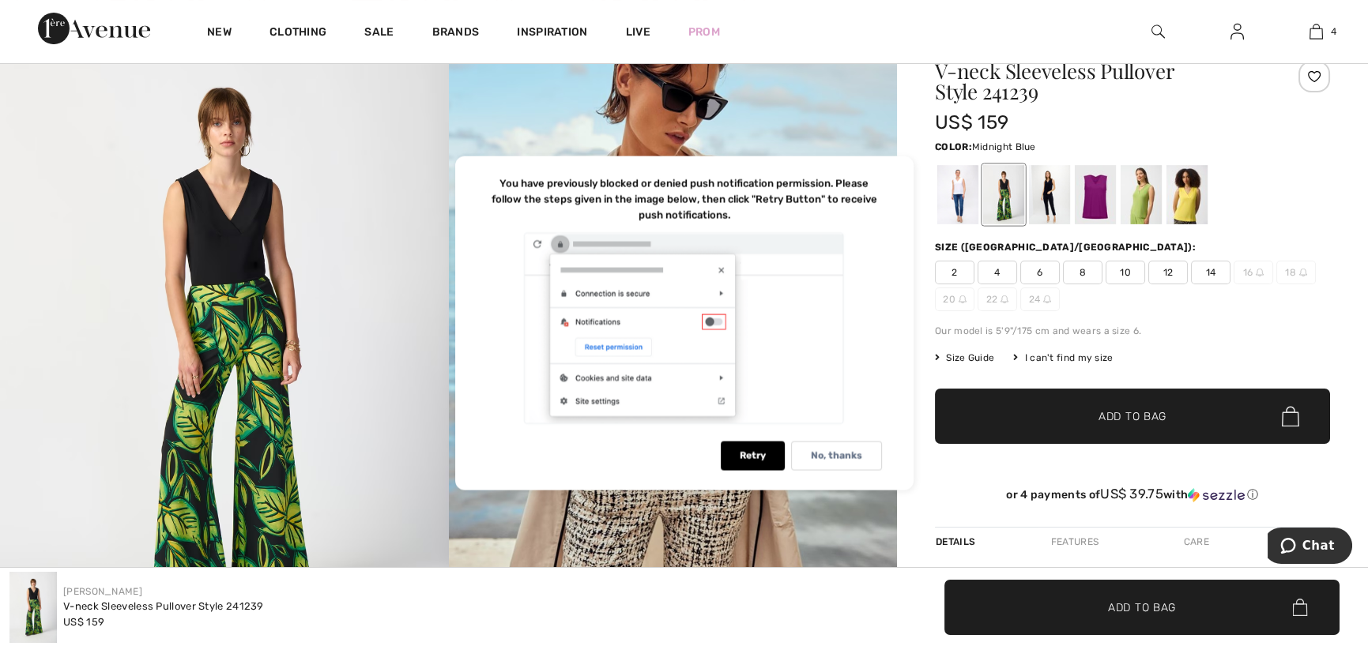
click at [1051, 188] on div at bounding box center [1049, 194] width 41 height 59
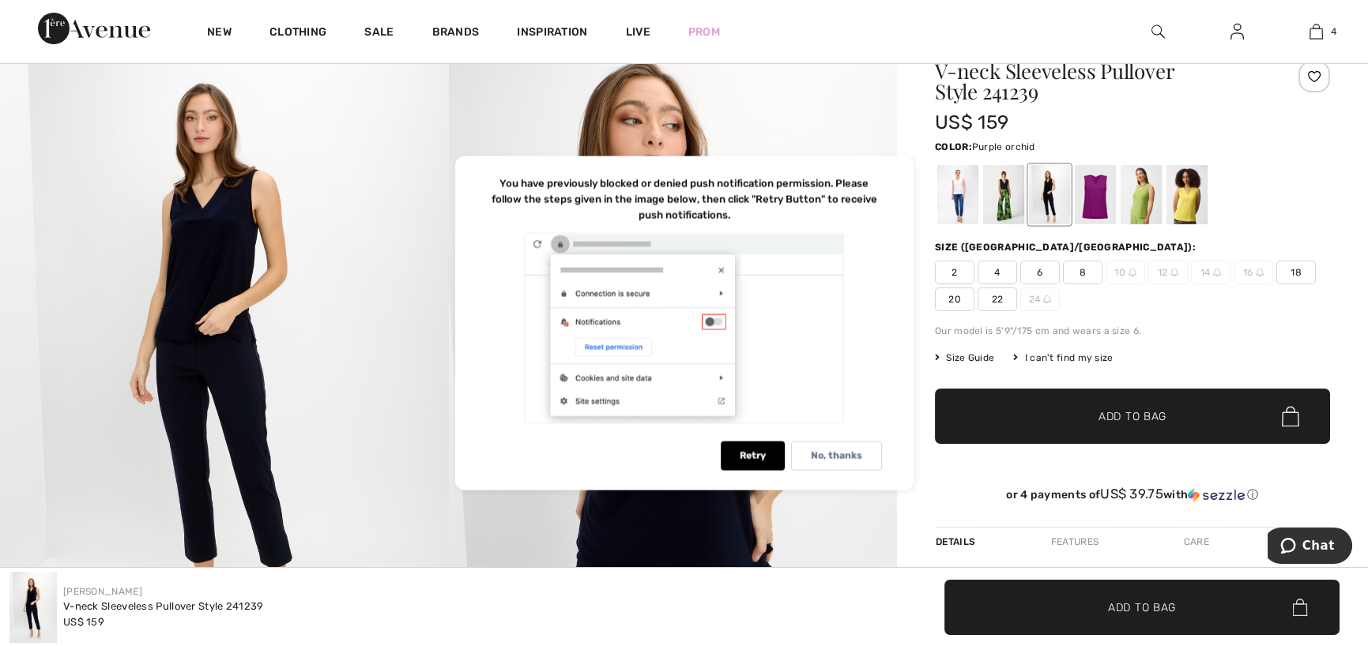
click at [1090, 190] on div at bounding box center [1095, 194] width 41 height 59
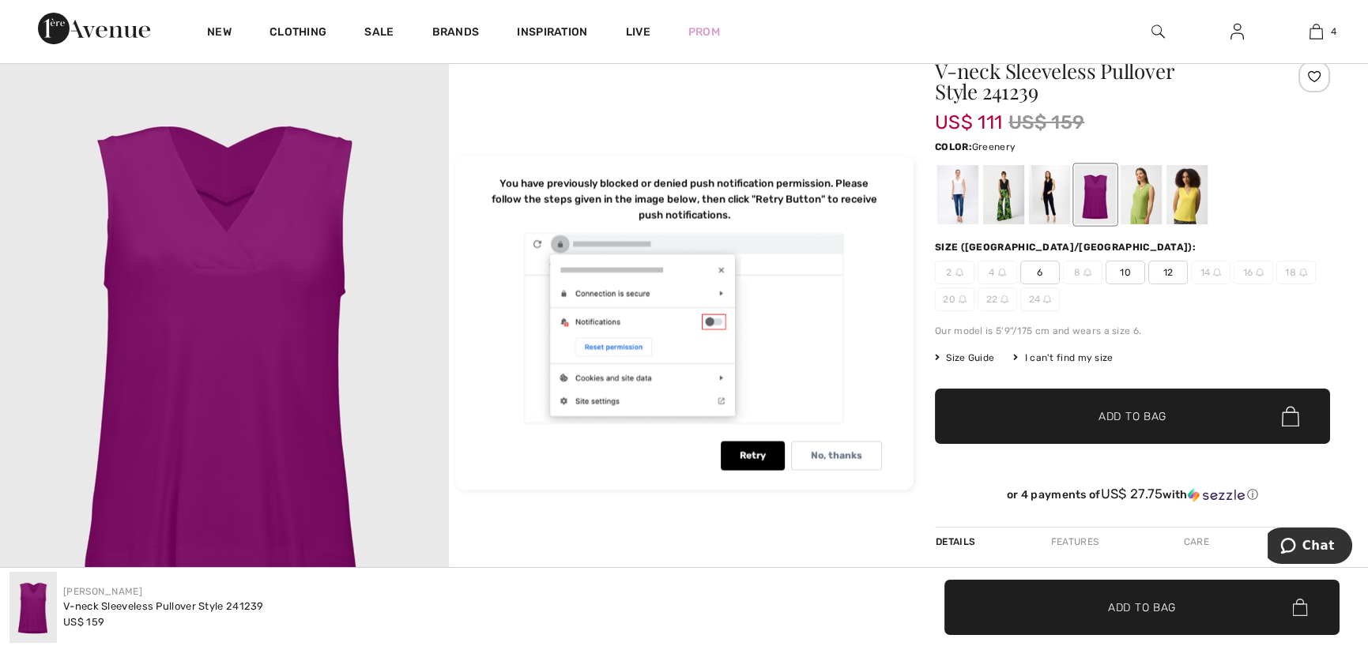
click at [1141, 197] on div at bounding box center [1140, 194] width 41 height 59
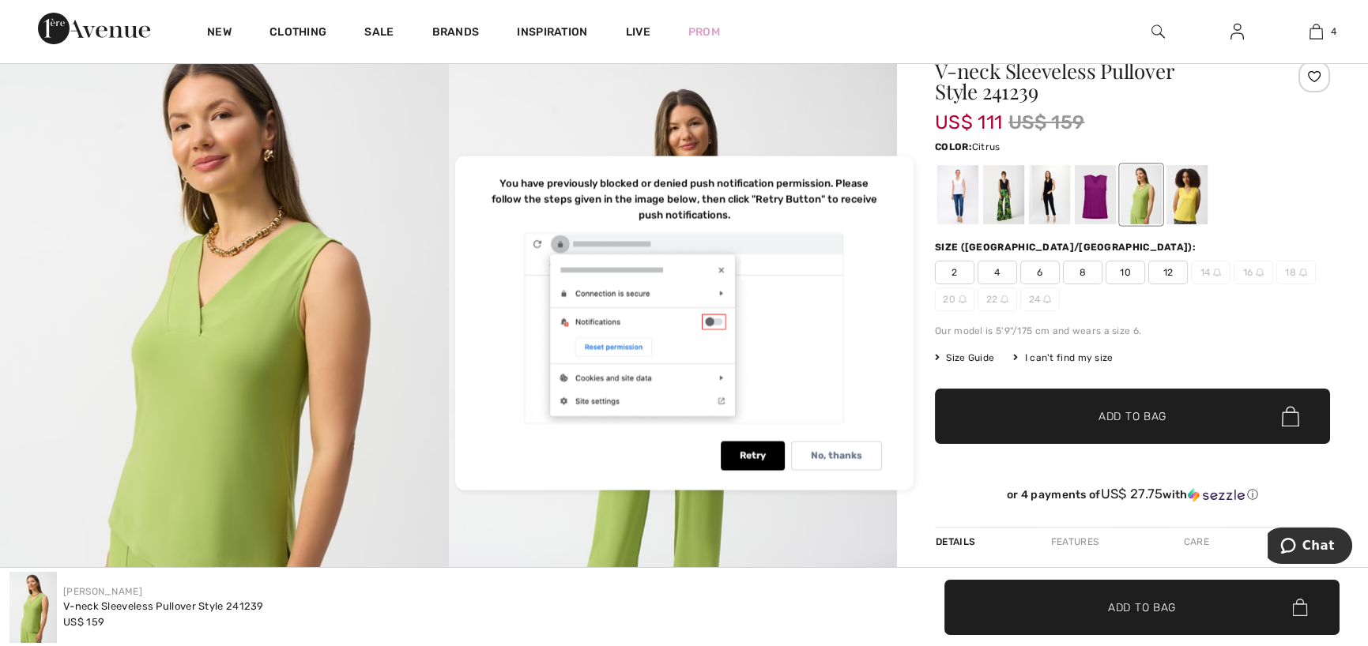
click at [1186, 202] on div at bounding box center [1186, 194] width 41 height 59
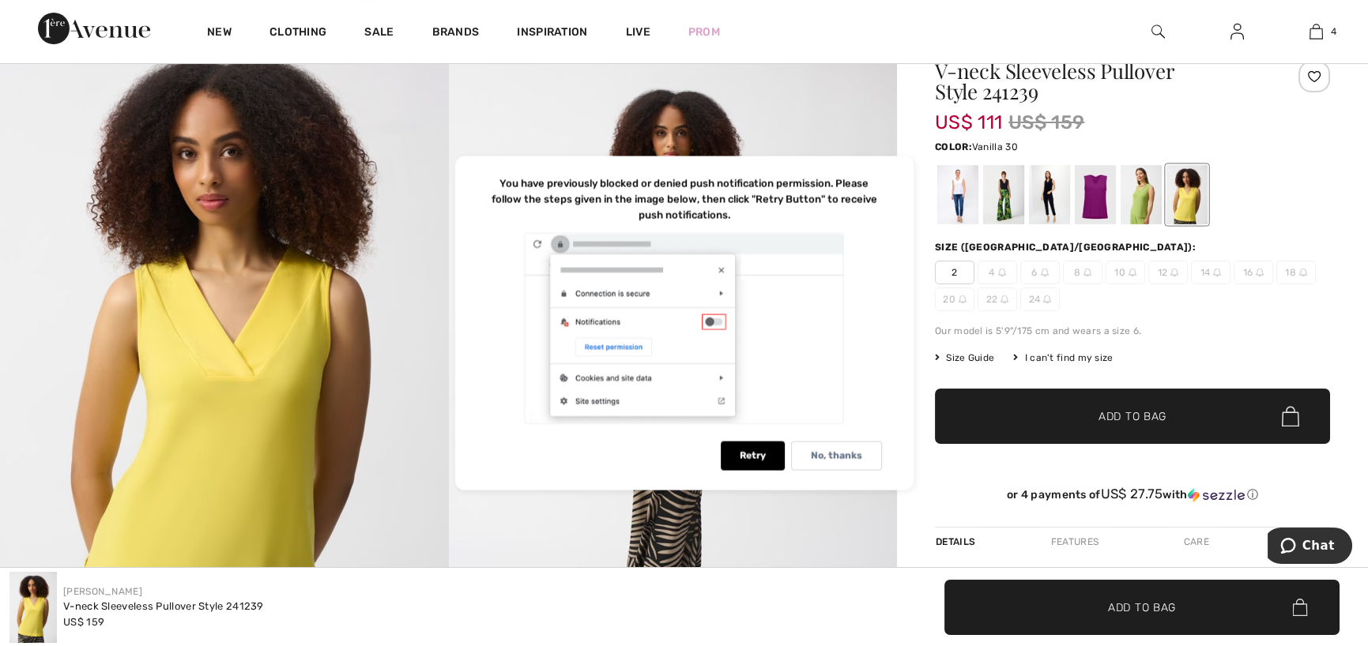
click at [961, 188] on div at bounding box center [957, 194] width 41 height 59
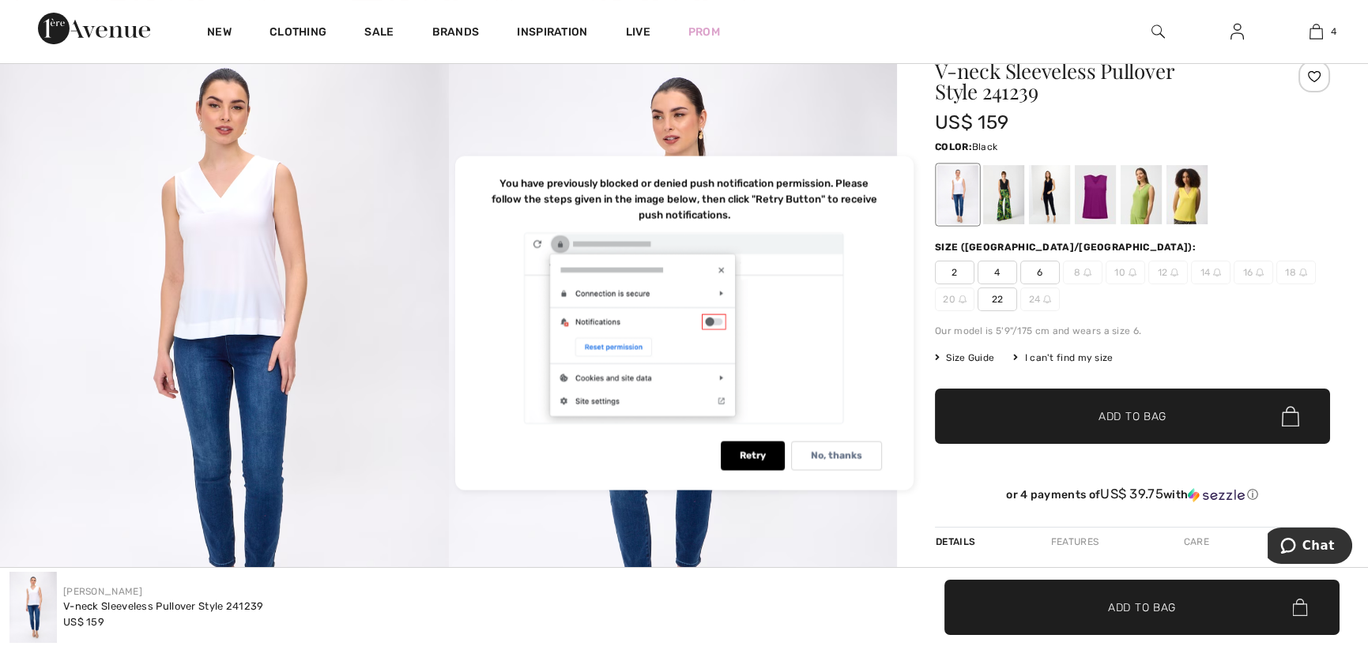
click at [1000, 188] on div at bounding box center [1003, 194] width 41 height 59
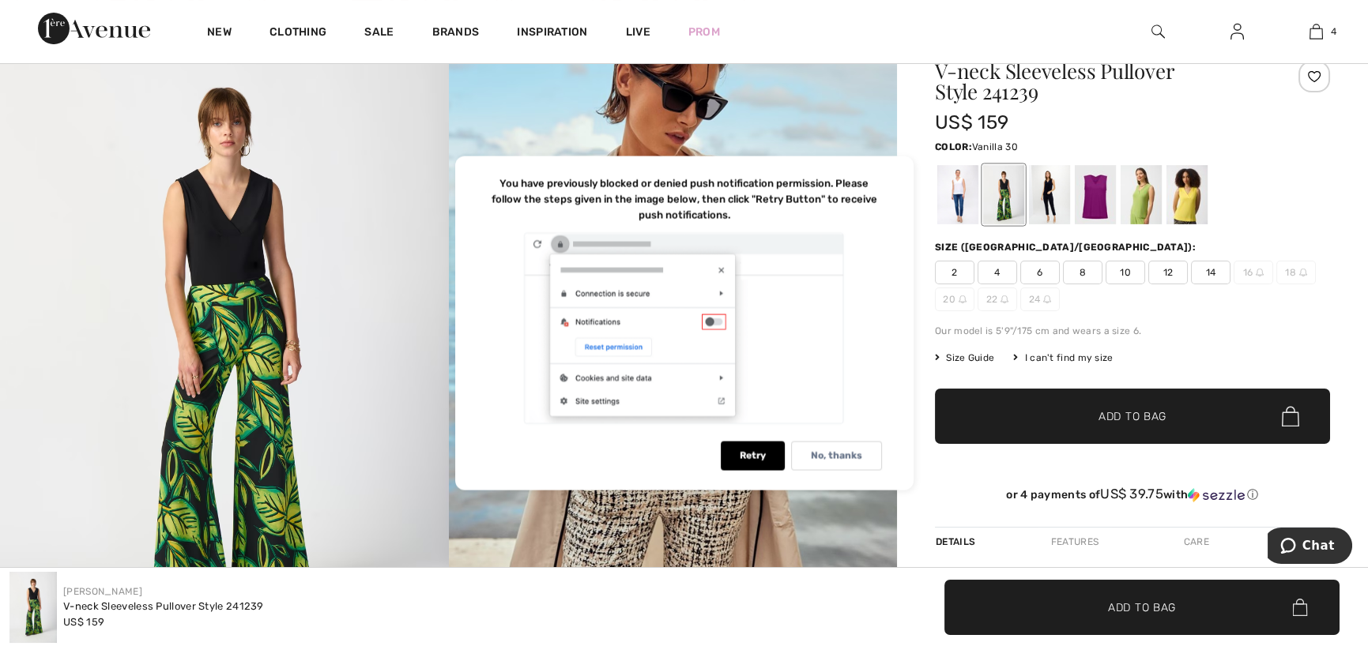
click at [956, 192] on div at bounding box center [957, 194] width 41 height 59
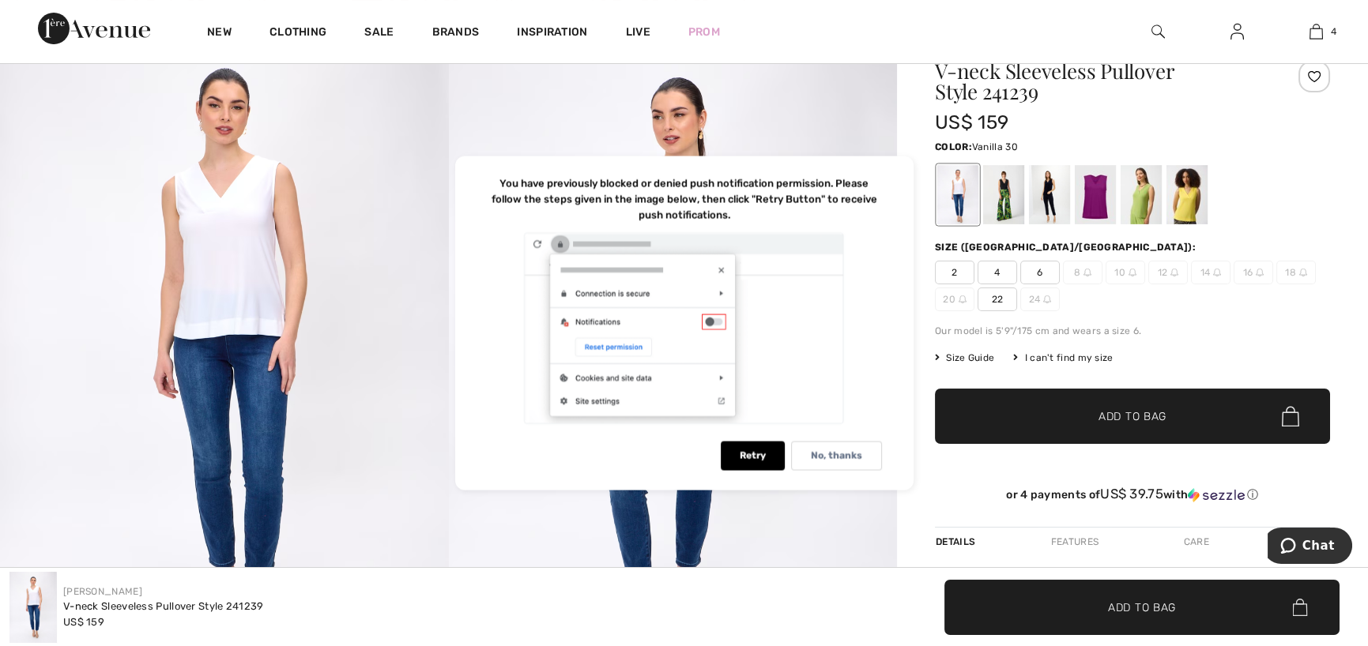
click at [832, 457] on p "No, thanks" at bounding box center [836, 456] width 51 height 12
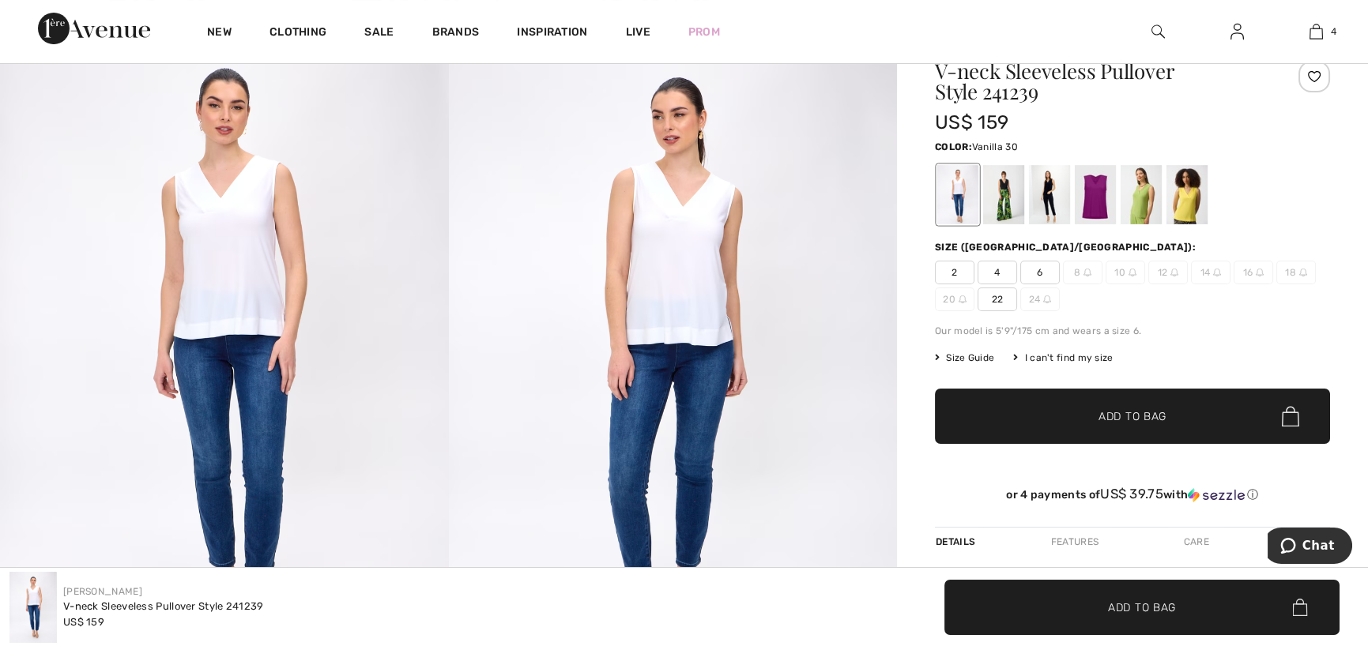
click at [1039, 272] on span "6" at bounding box center [1040, 273] width 40 height 24
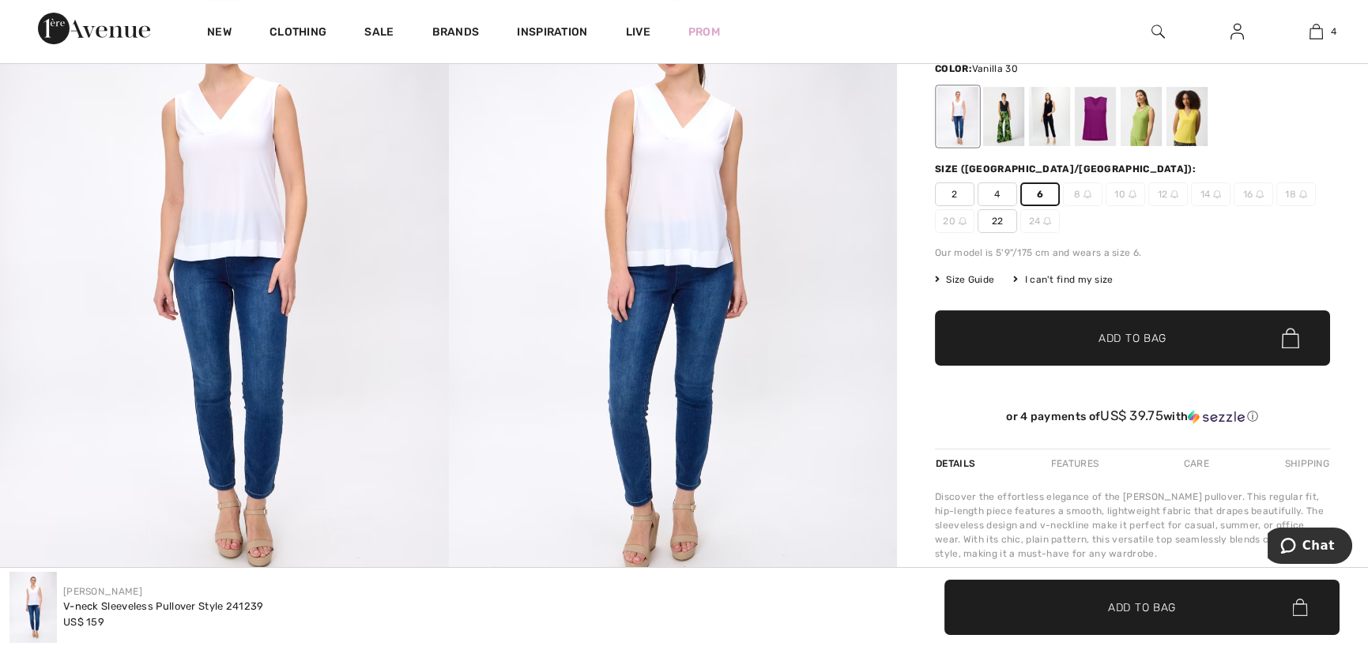
scroll to position [171, 0]
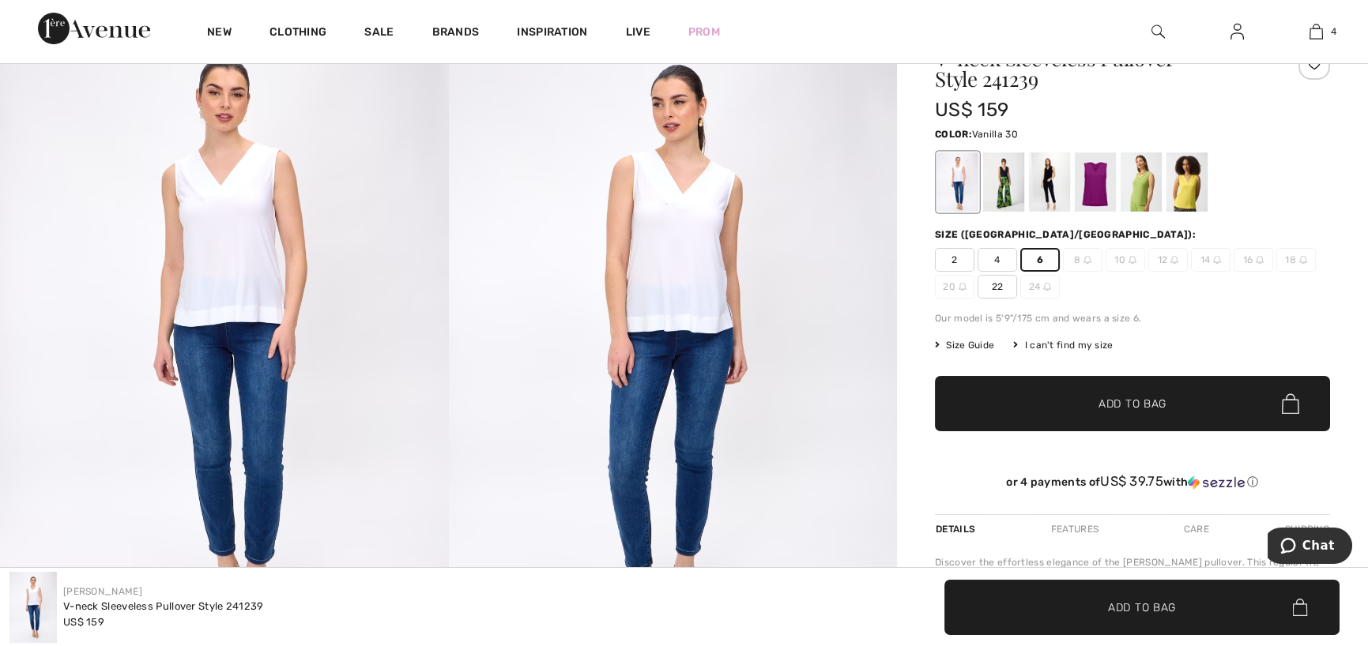
click at [998, 257] on span "4" at bounding box center [997, 260] width 40 height 24
click at [1132, 404] on span "Add to Bag" at bounding box center [1132, 404] width 68 height 17
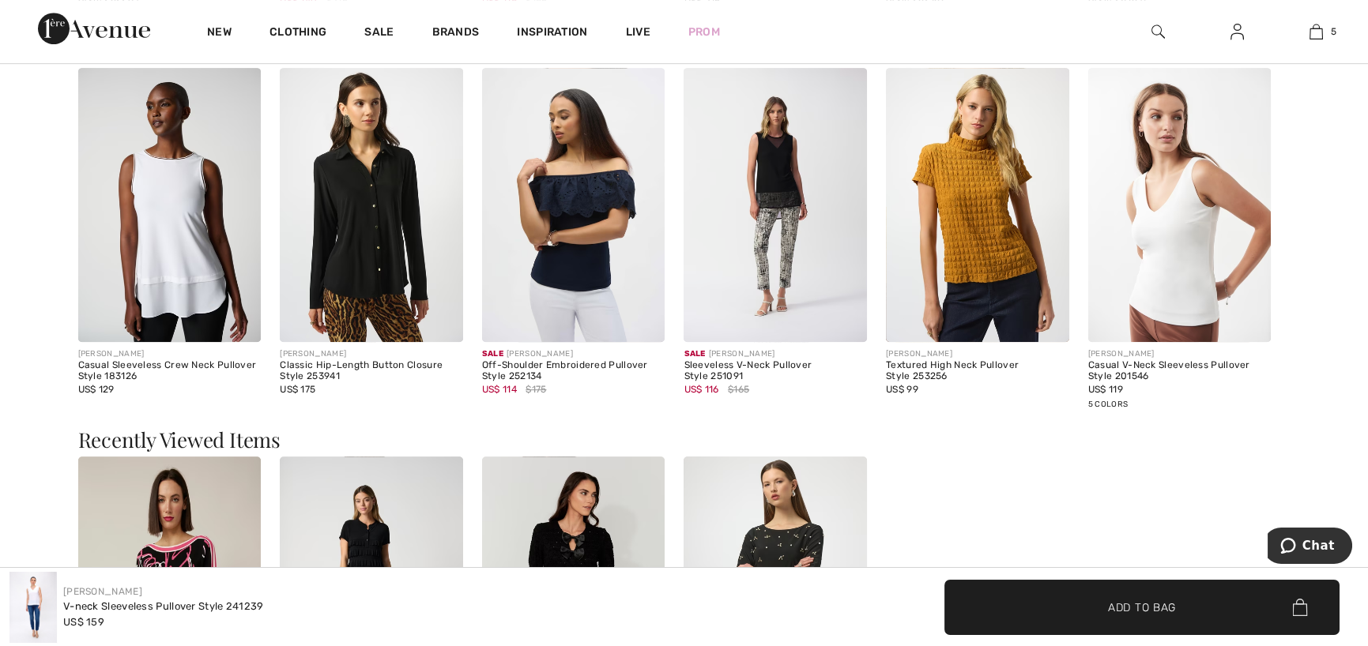
scroll to position [2133, 0]
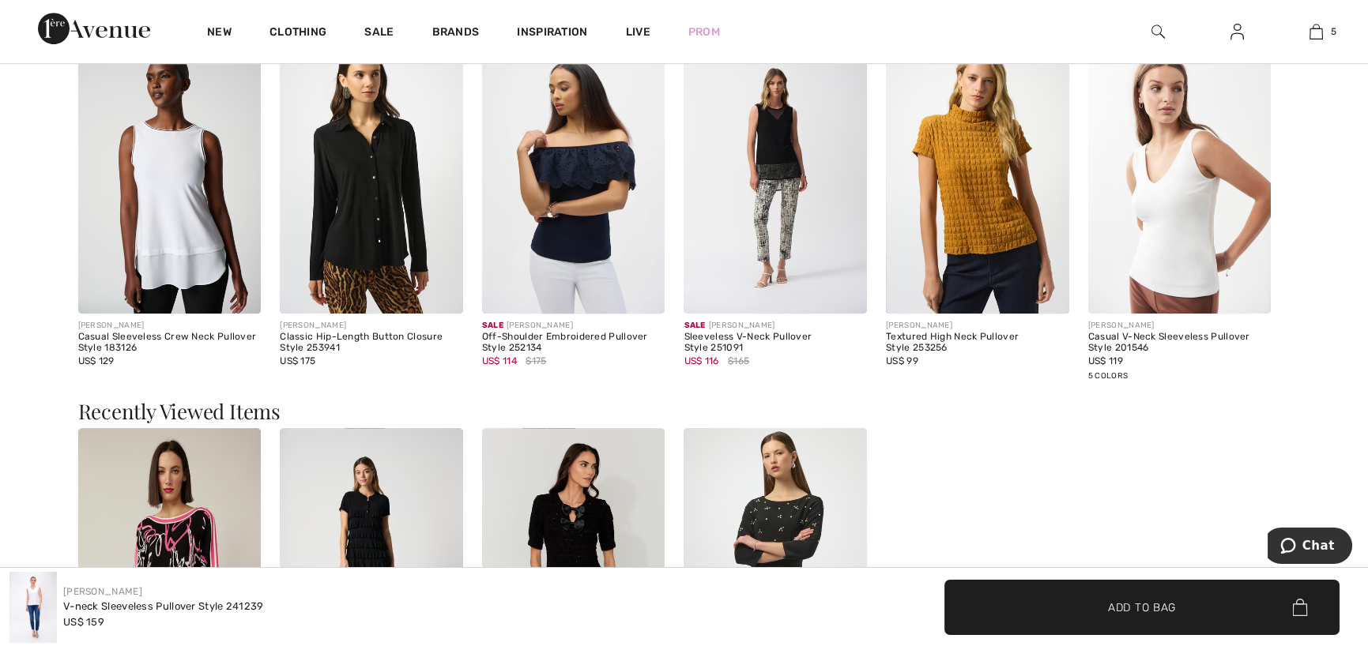
click at [1184, 246] on img at bounding box center [1179, 177] width 183 height 274
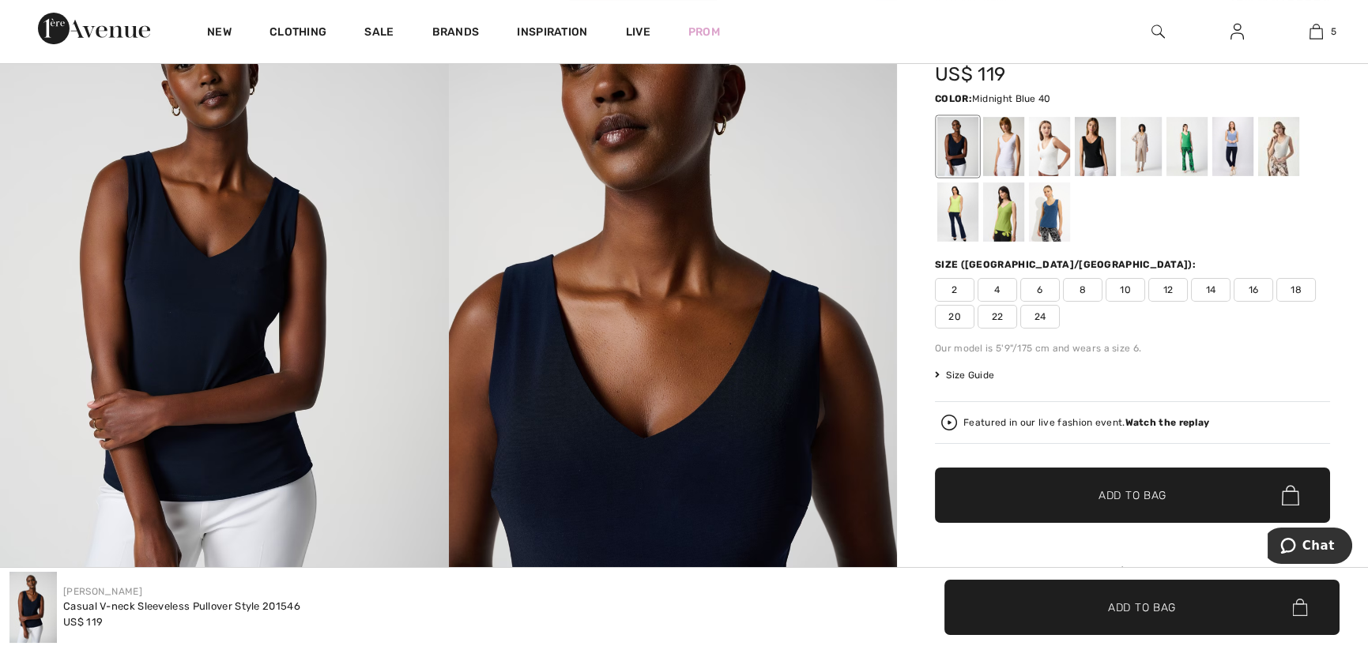
scroll to position [158, 0]
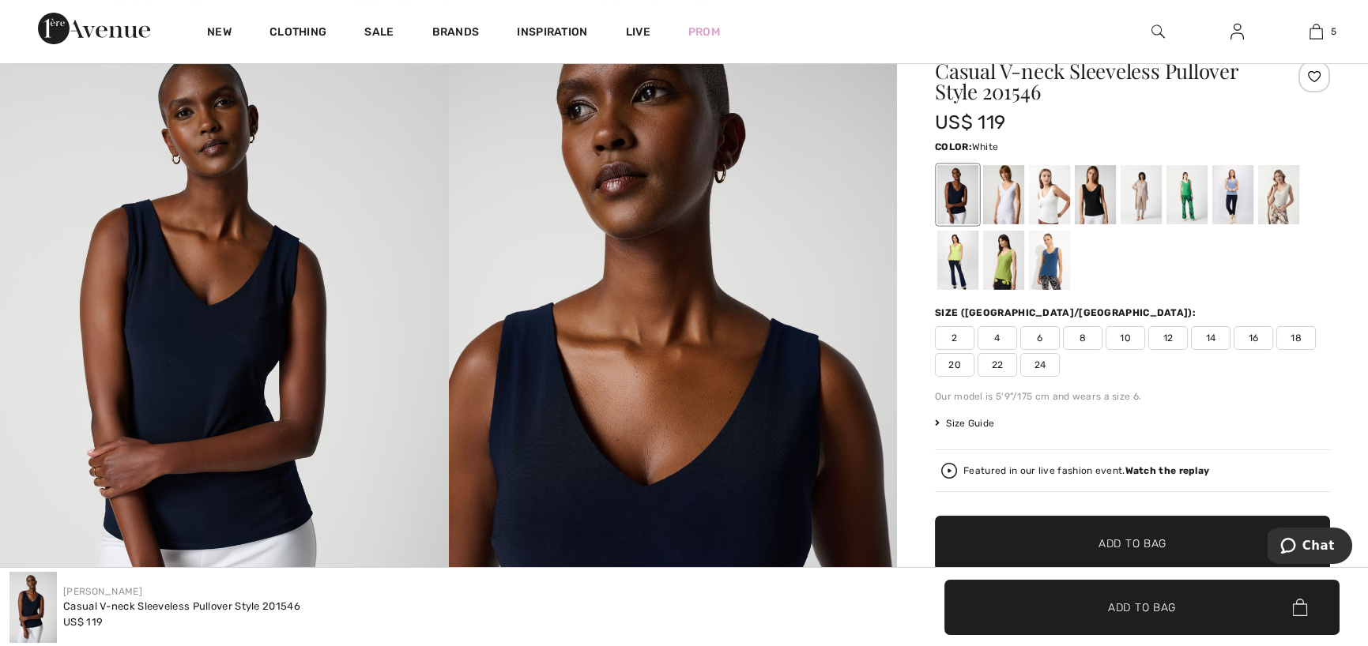
click at [1006, 197] on div at bounding box center [1003, 194] width 41 height 59
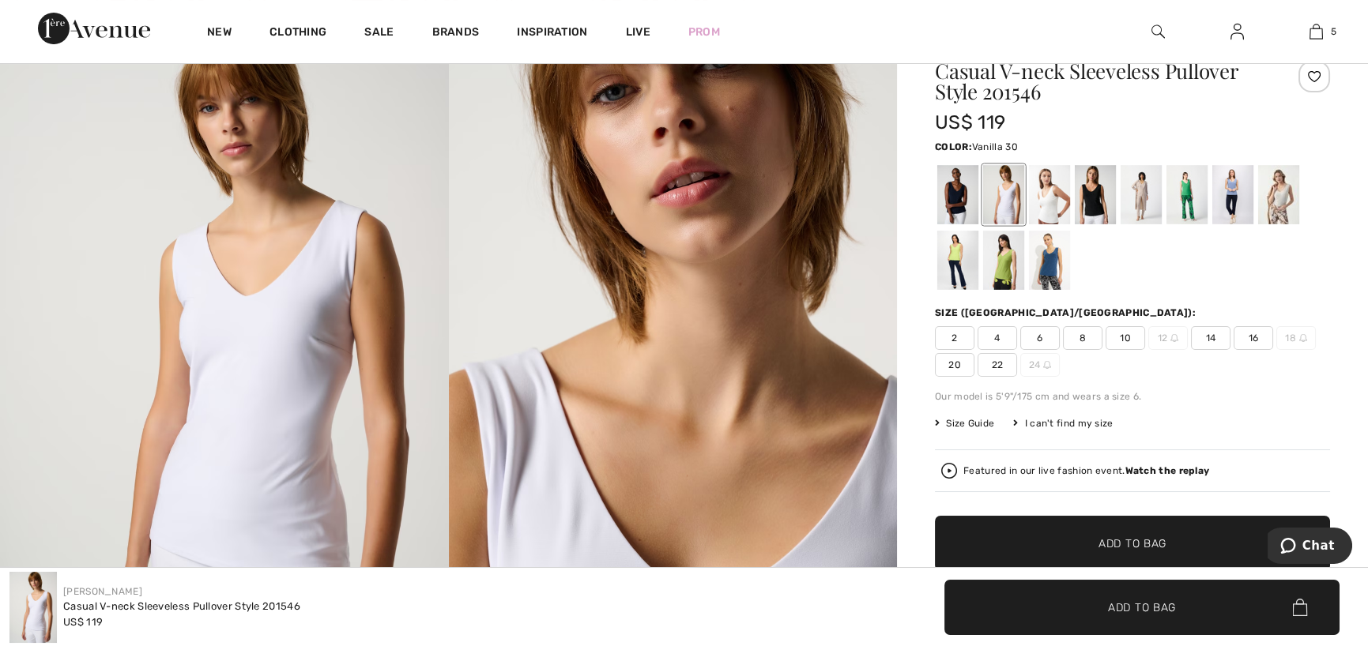
click at [1046, 205] on div at bounding box center [1049, 194] width 41 height 59
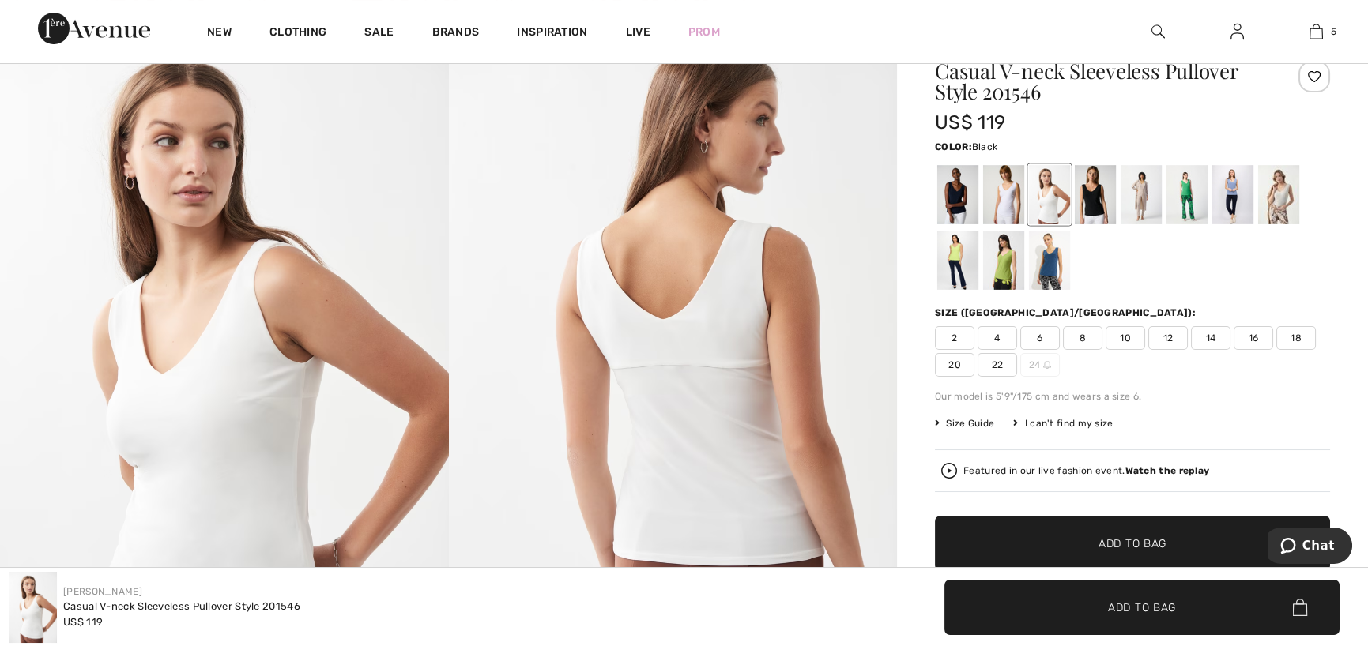
click at [1094, 202] on div at bounding box center [1095, 194] width 41 height 59
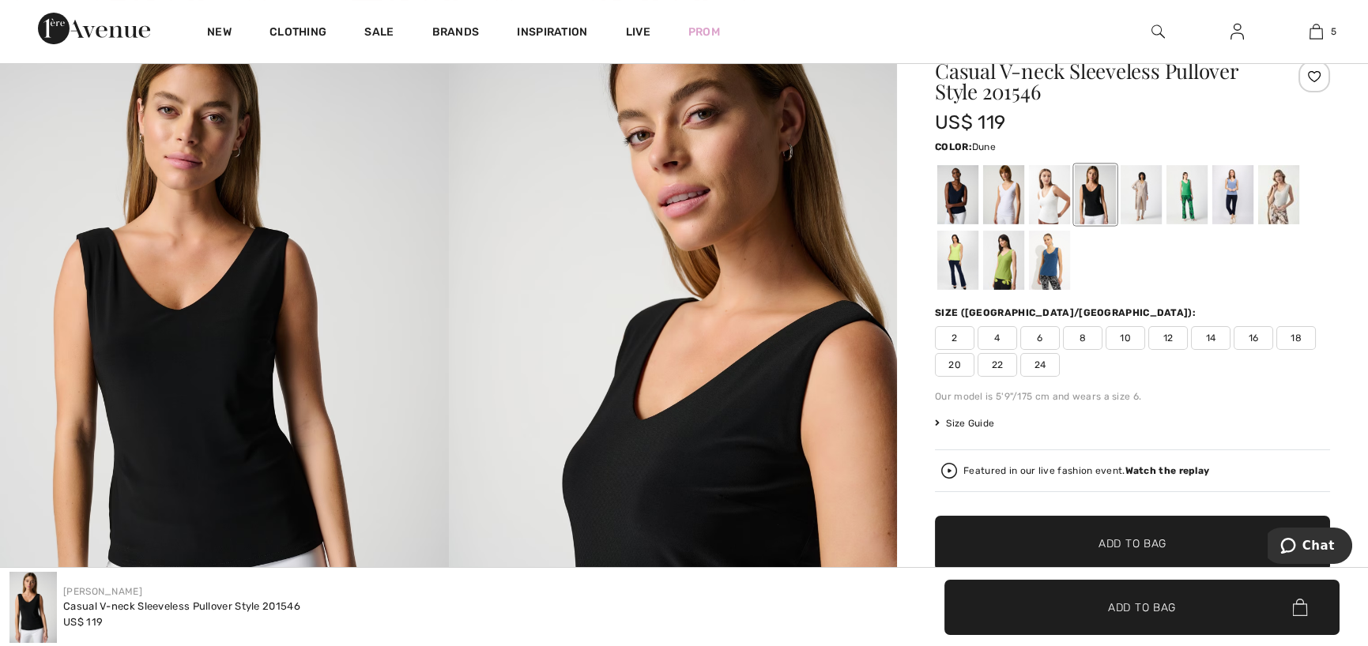
click at [1142, 191] on div at bounding box center [1140, 194] width 41 height 59
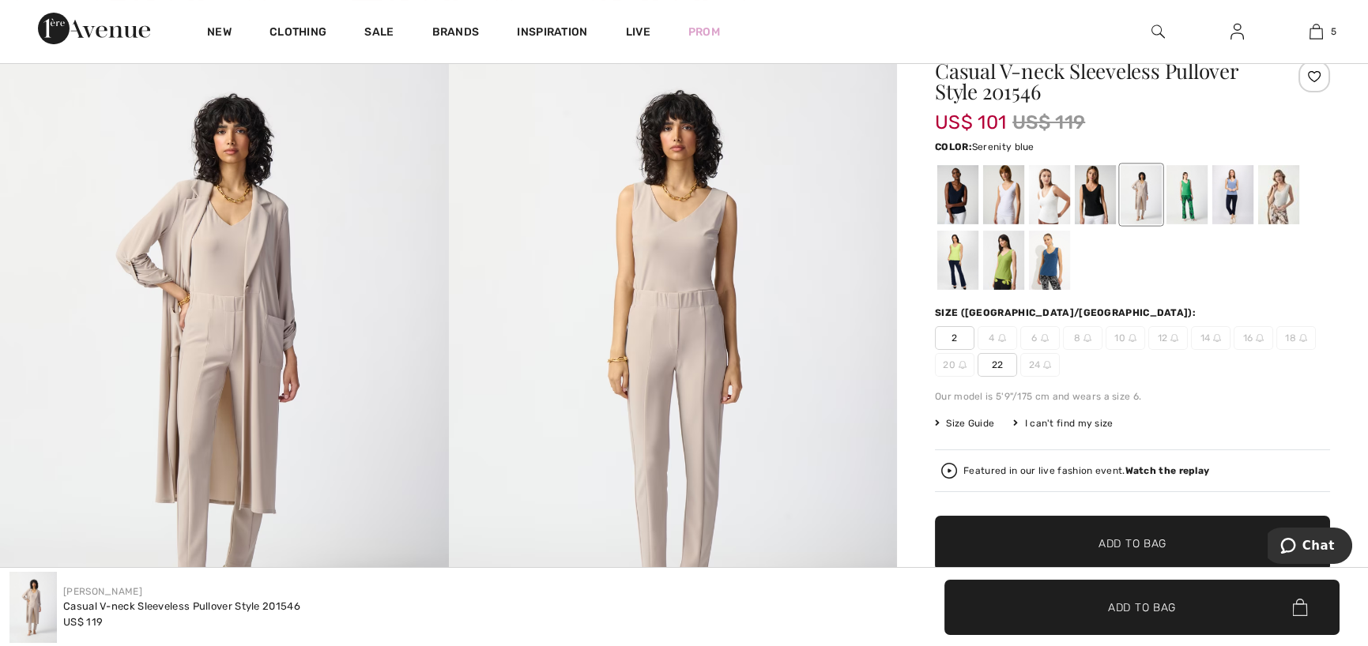
click at [1233, 185] on div at bounding box center [1232, 194] width 41 height 59
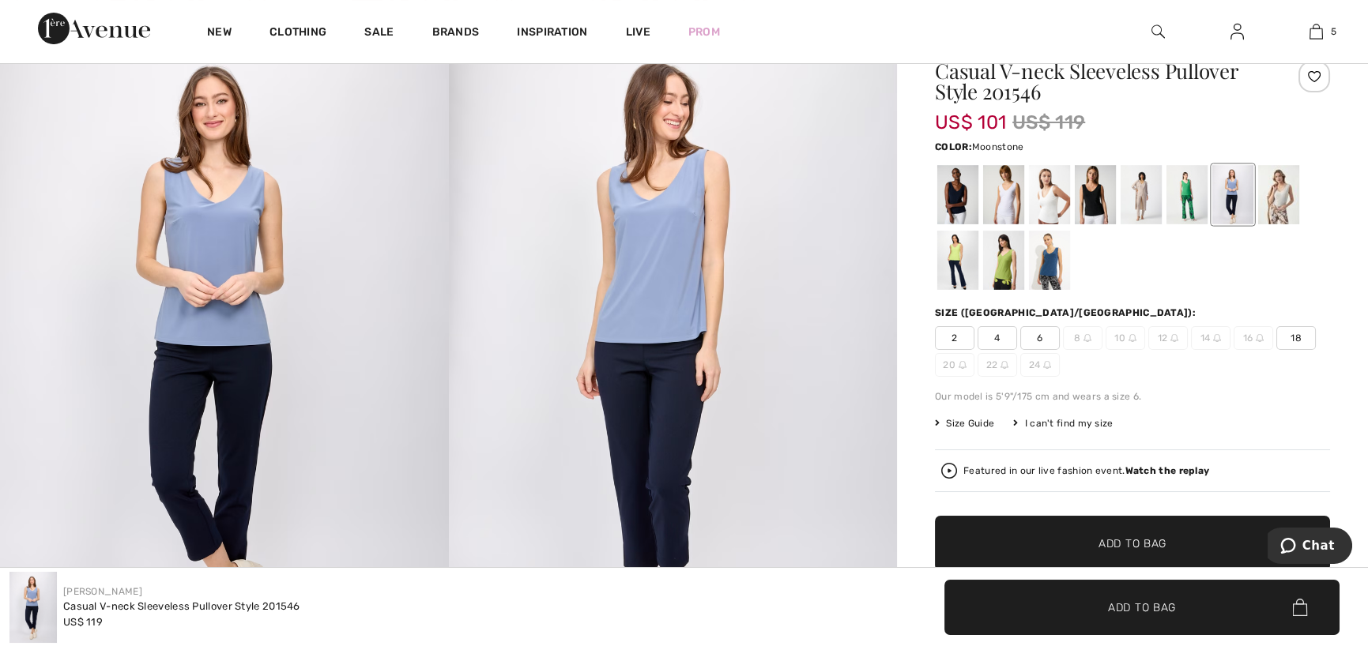
click at [1279, 196] on div at bounding box center [1278, 194] width 41 height 59
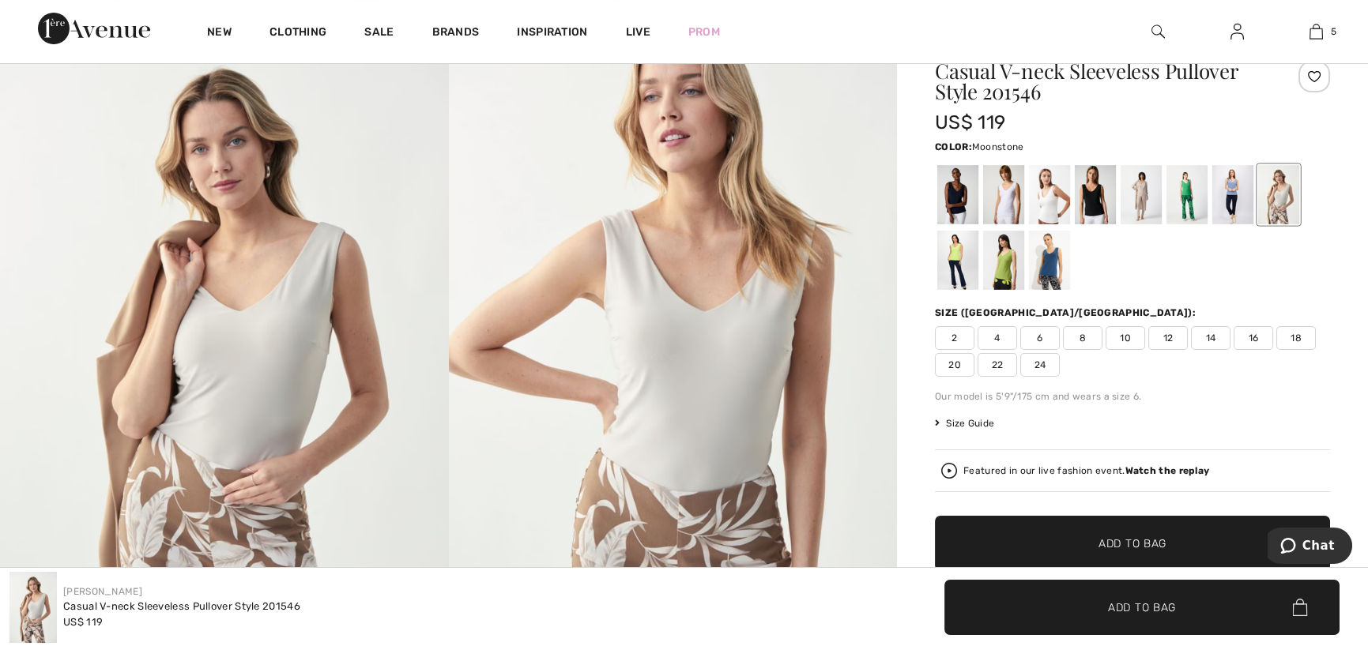
click at [1082, 333] on span "8" at bounding box center [1083, 338] width 40 height 24
click at [1000, 267] on div at bounding box center [1003, 260] width 41 height 59
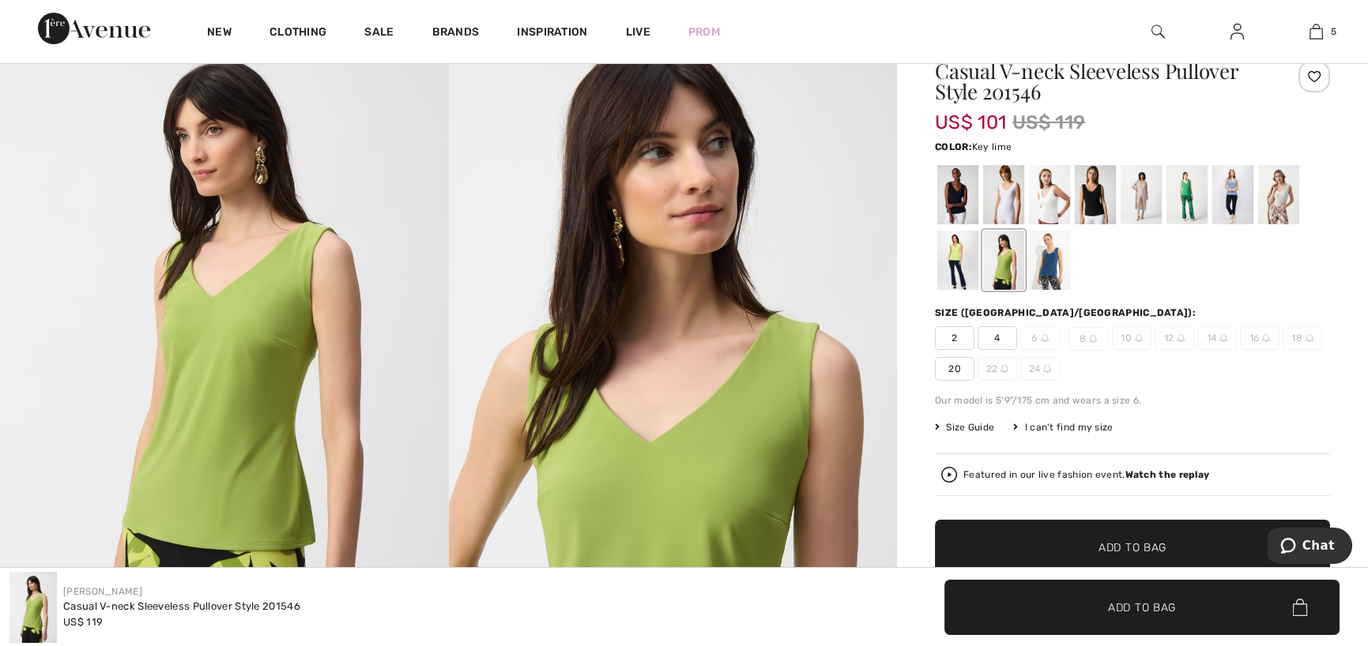
click at [954, 254] on div at bounding box center [957, 260] width 41 height 59
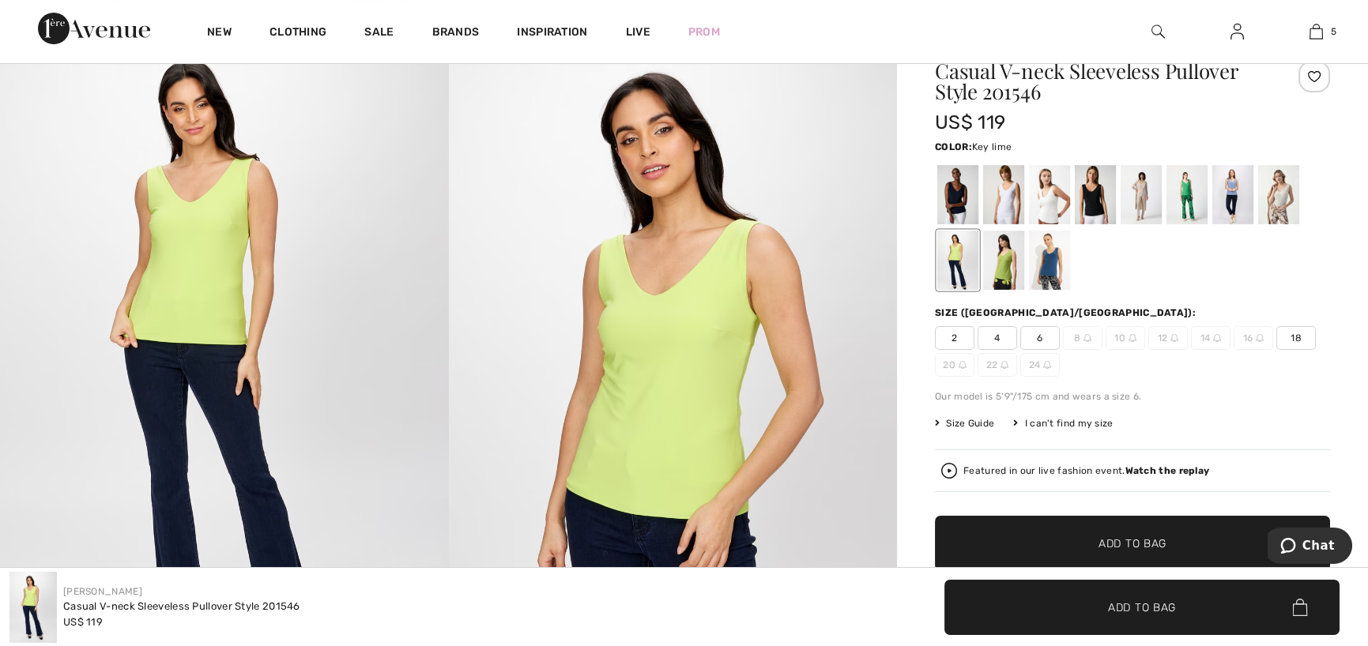
click at [1118, 544] on span "Add to Bag" at bounding box center [1132, 544] width 68 height 17
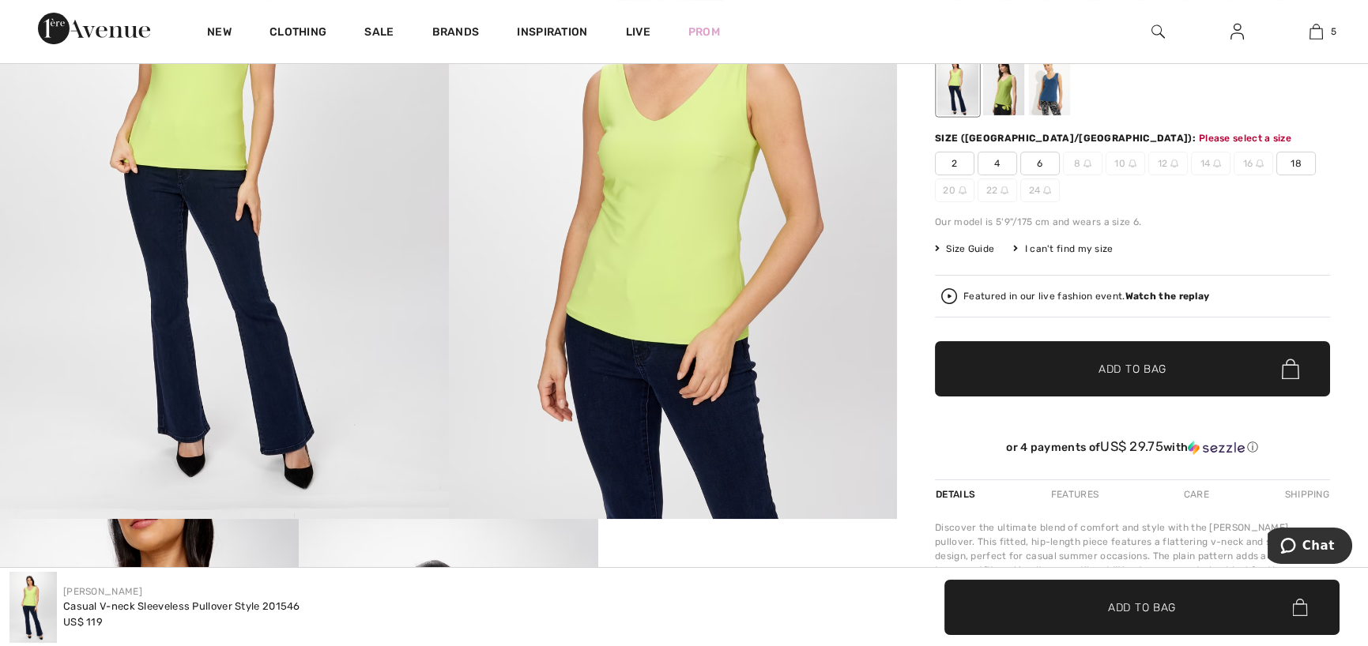
scroll to position [337, 0]
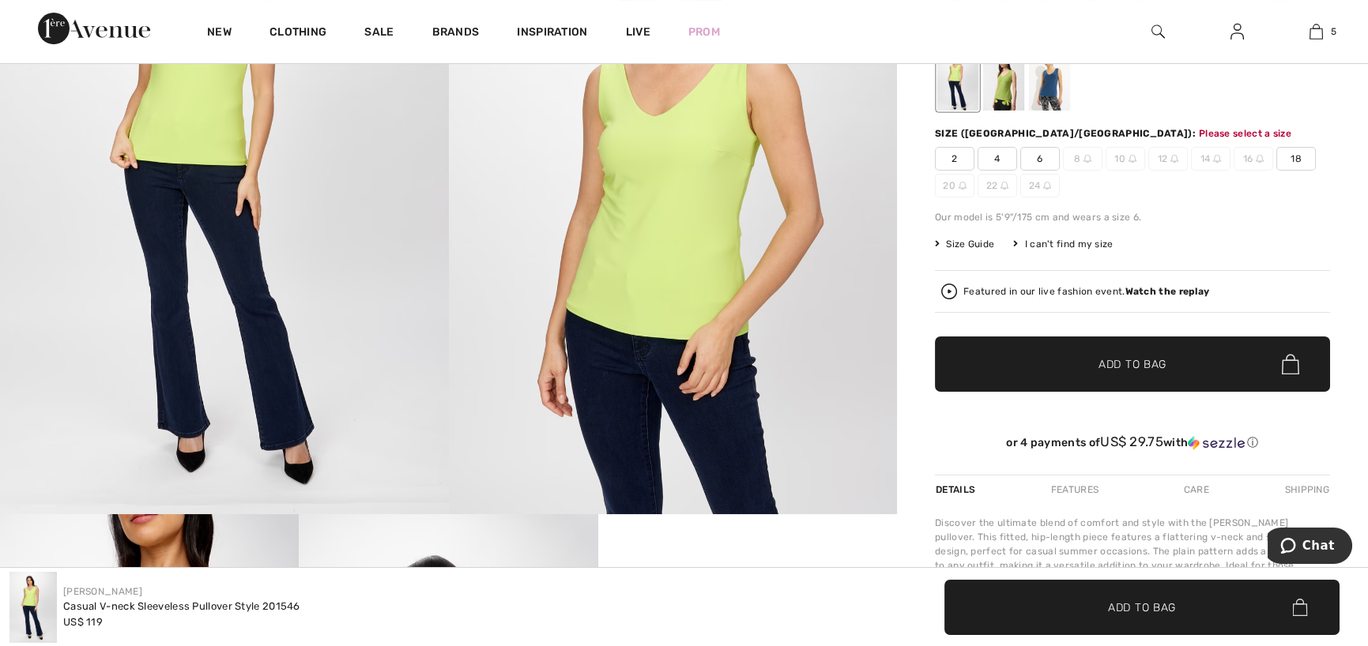
click at [1122, 361] on span "Add to Bag" at bounding box center [1132, 364] width 68 height 17
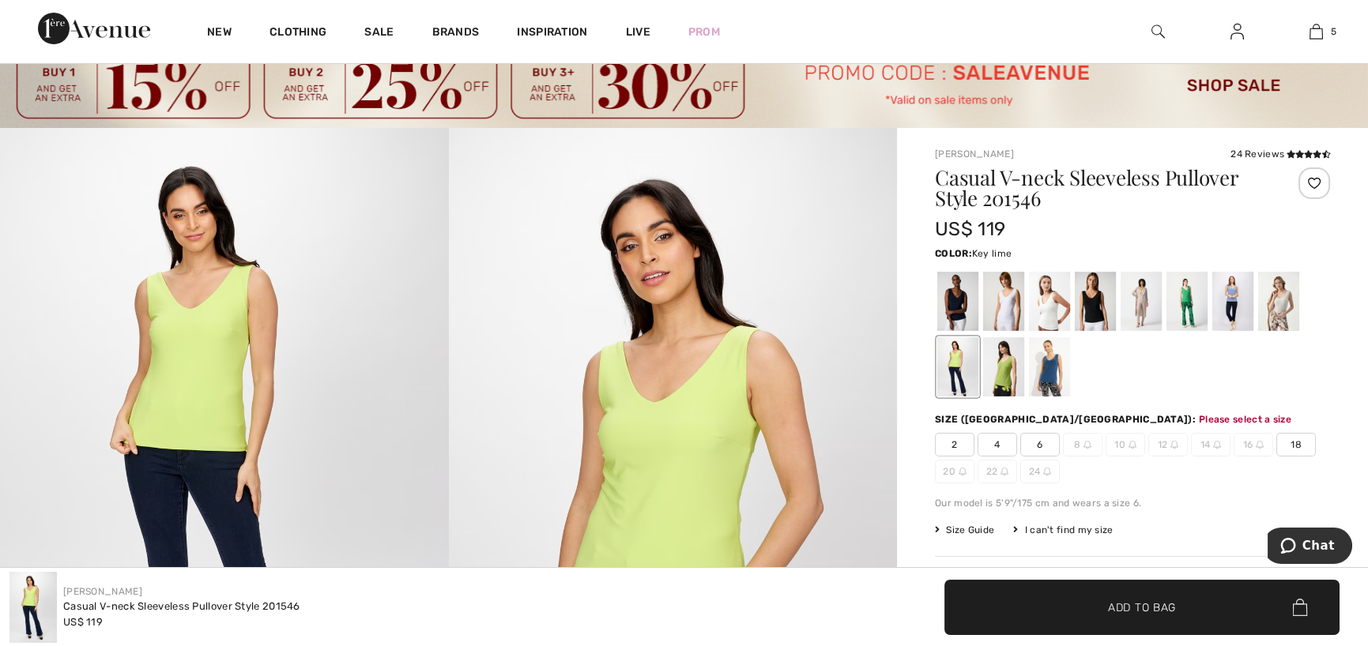
scroll to position [17, 0]
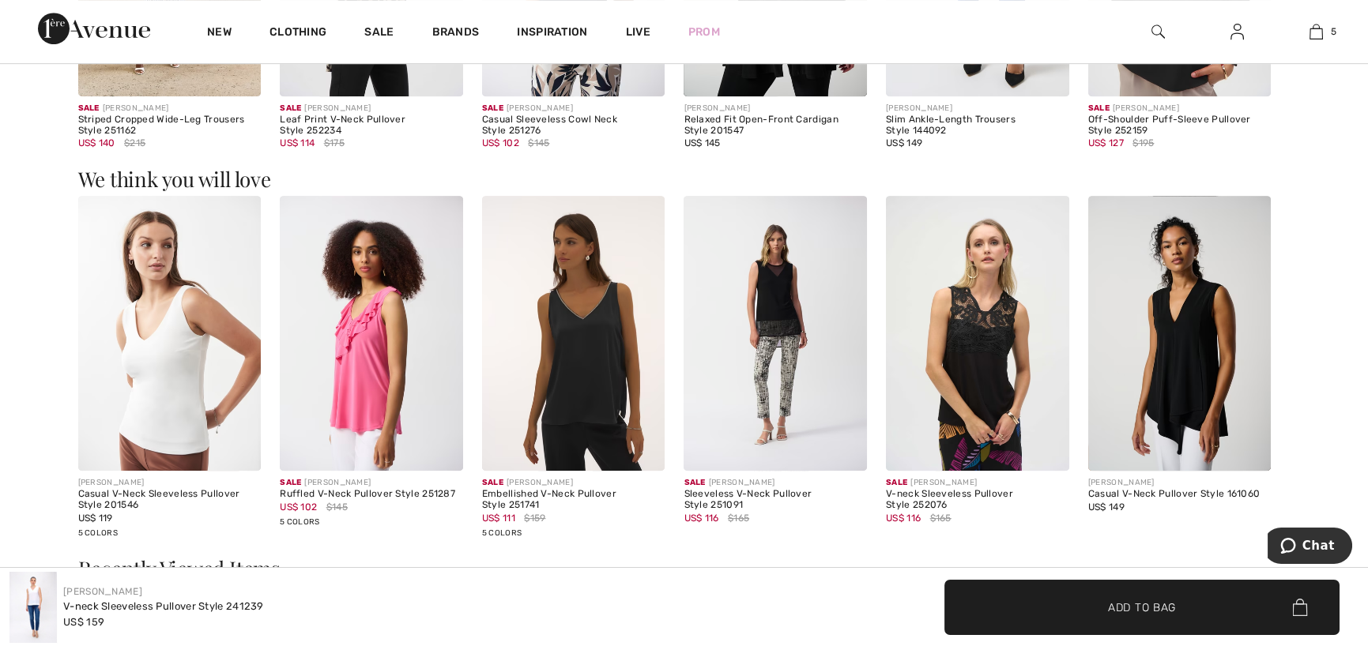
scroll to position [1972, 0]
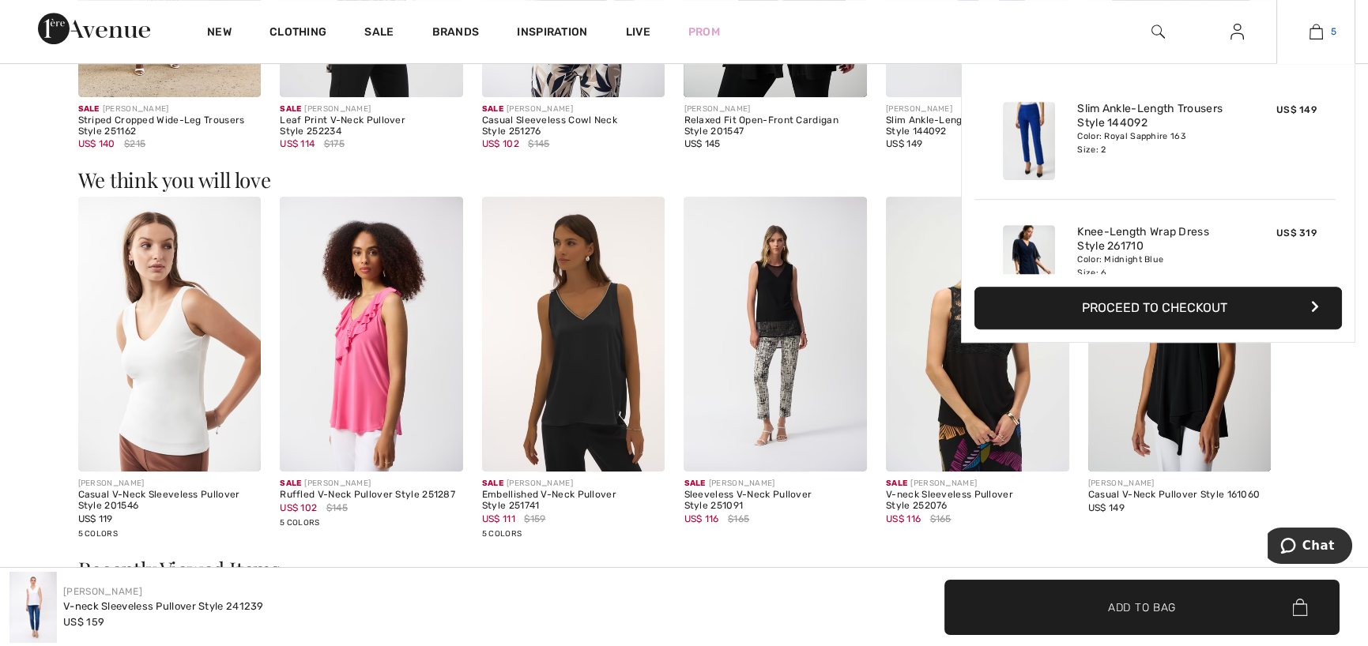
click at [1312, 29] on img at bounding box center [1315, 31] width 13 height 19
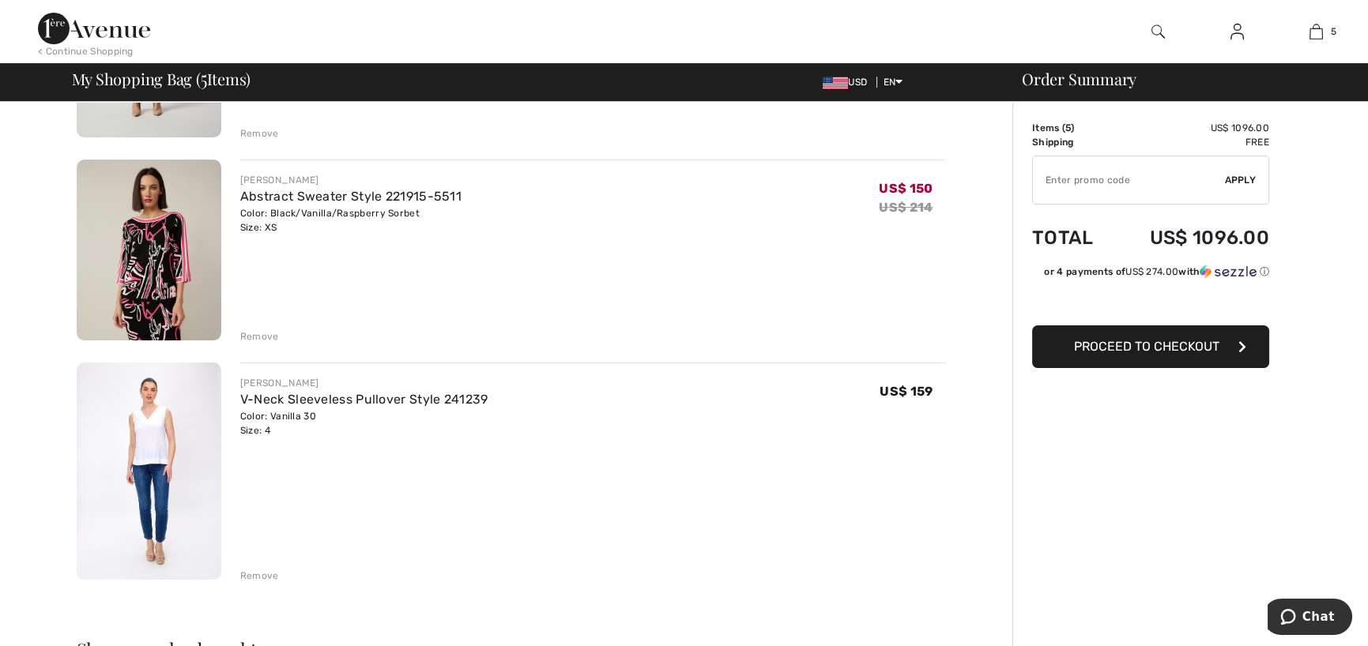
scroll to position [711, 0]
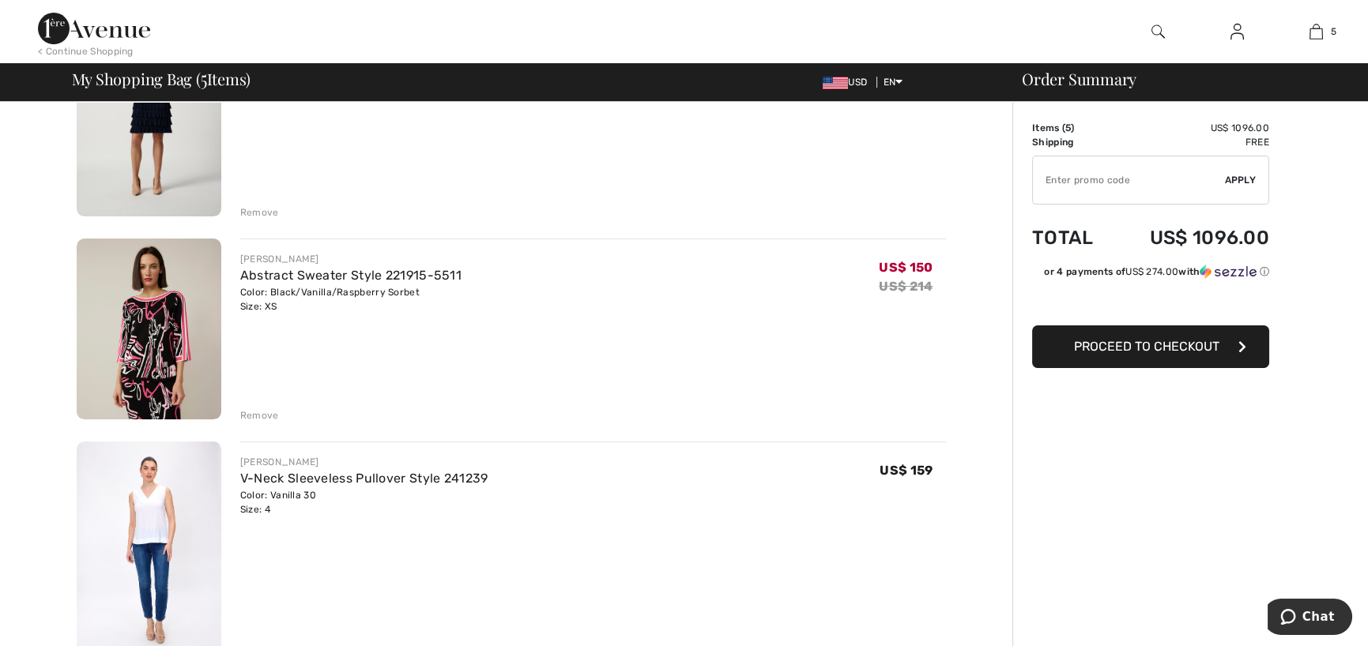
click at [253, 411] on div "Remove" at bounding box center [259, 415] width 39 height 14
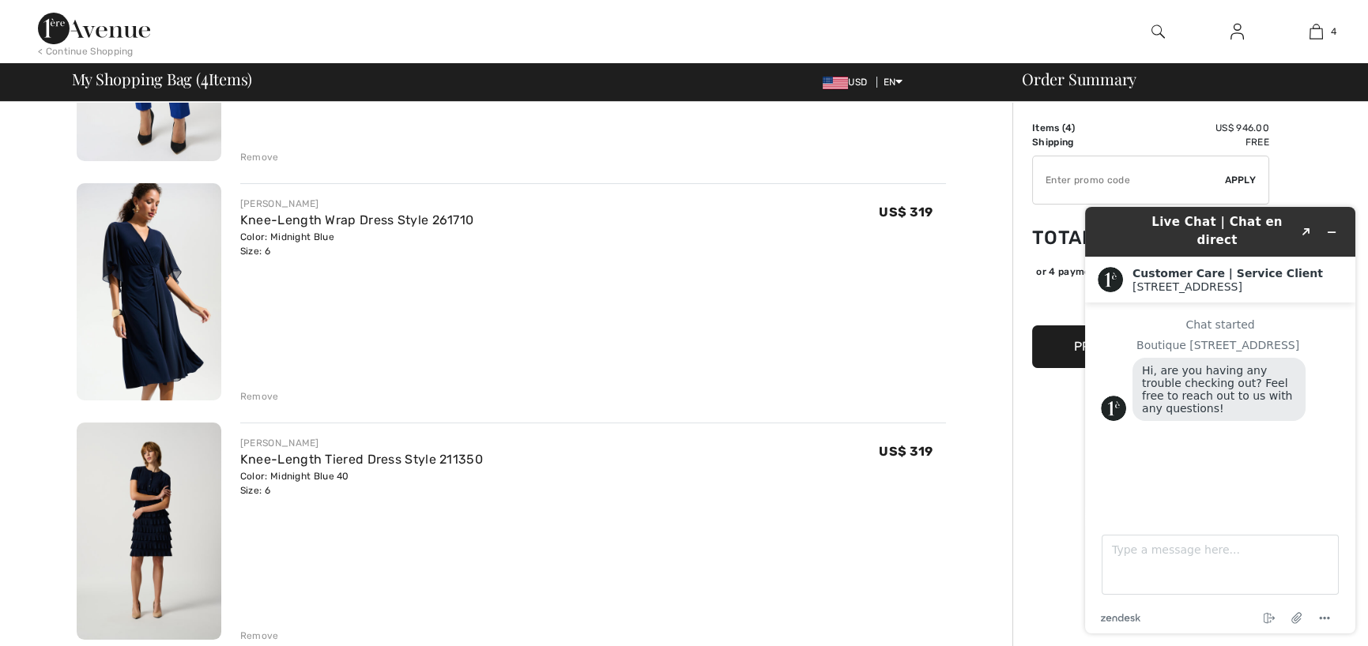
scroll to position [316, 0]
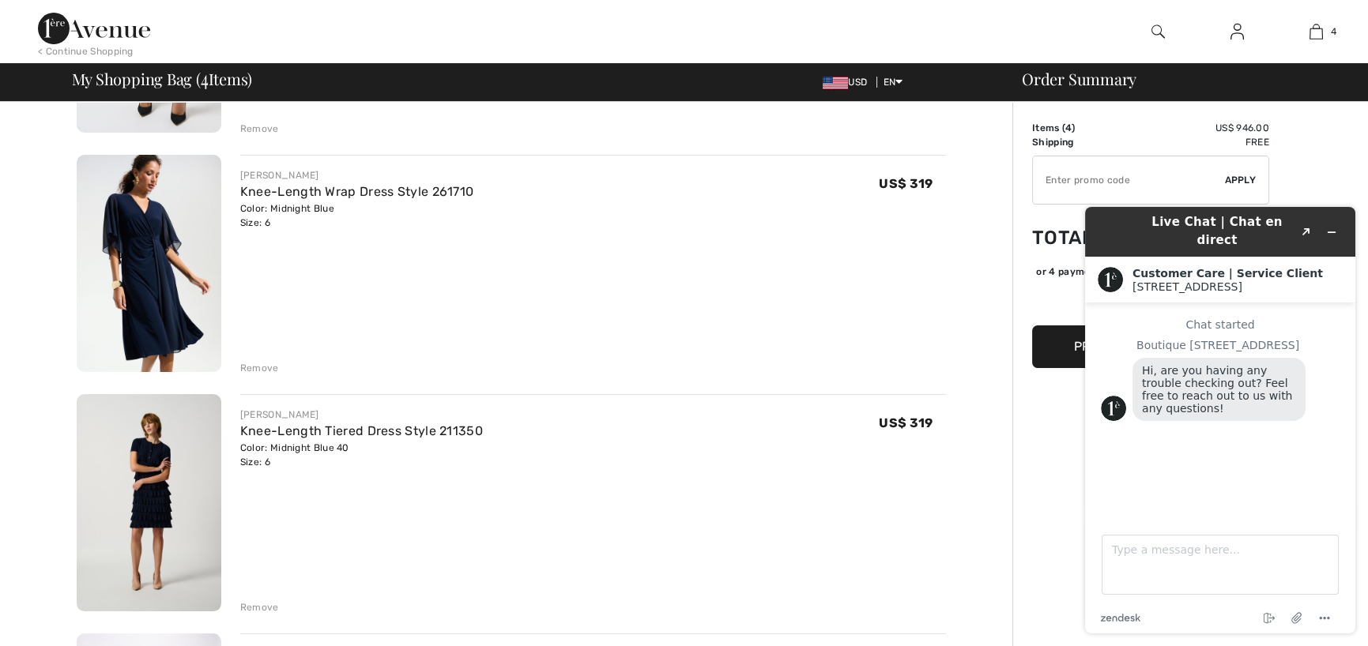
drag, startPoint x: 1365, startPoint y: 142, endPoint x: 1378, endPoint y: 77, distance: 66.0
click at [1367, 77] on html "< Continue Shopping 4 Added to Bag [PERSON_NAME] Slim Ankle-length Trousers Sty…" at bounding box center [684, 7] width 1368 height 646
click at [1233, 31] on img at bounding box center [1236, 31] width 13 height 19
